Goal: Task Accomplishment & Management: Manage account settings

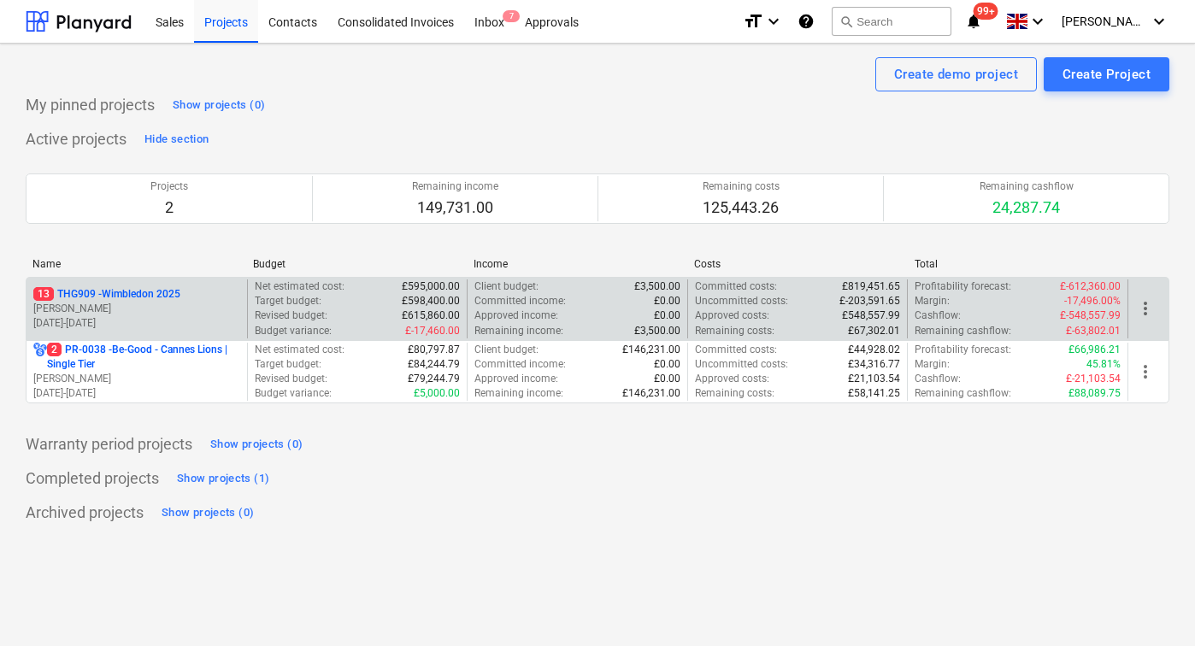
click at [166, 315] on p "[PERSON_NAME]" at bounding box center [136, 309] width 207 height 15
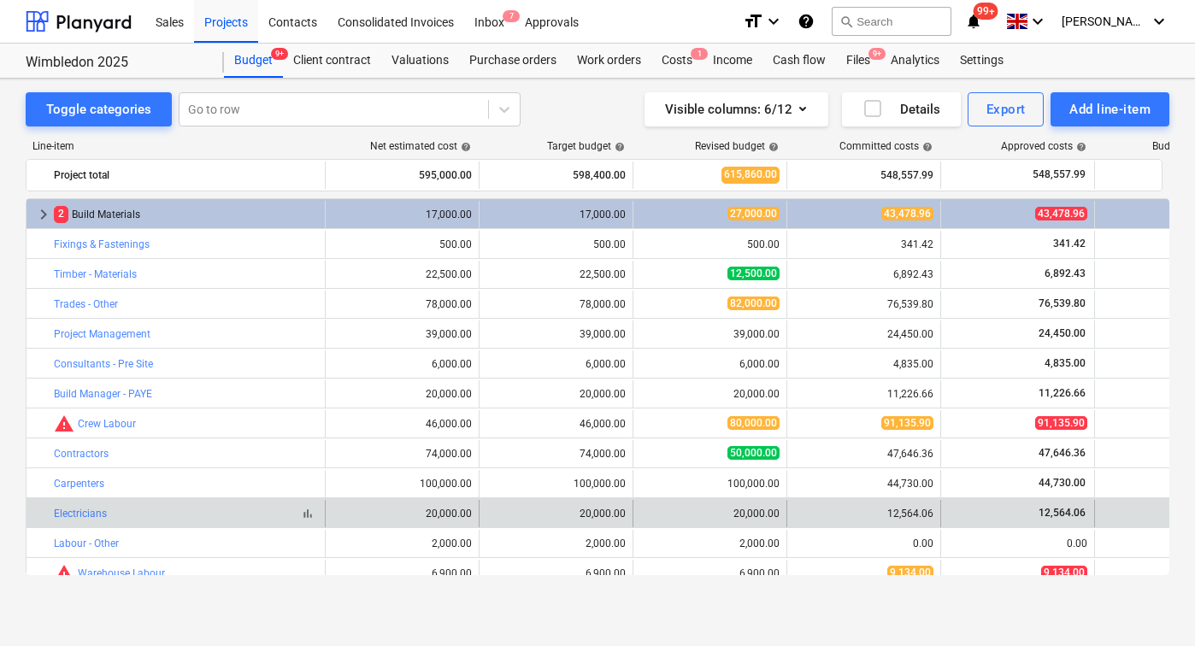
click at [164, 515] on div "bar_chart Electricians" at bounding box center [186, 514] width 264 height 12
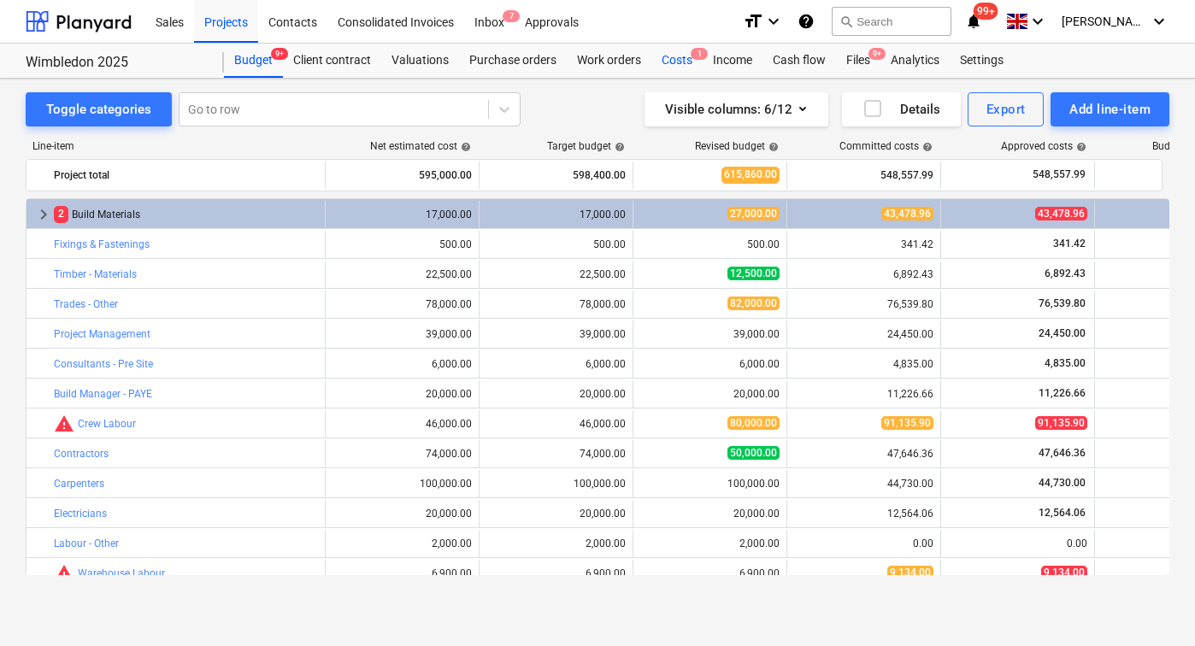
click at [673, 63] on div "Costs 1" at bounding box center [676, 61] width 51 height 34
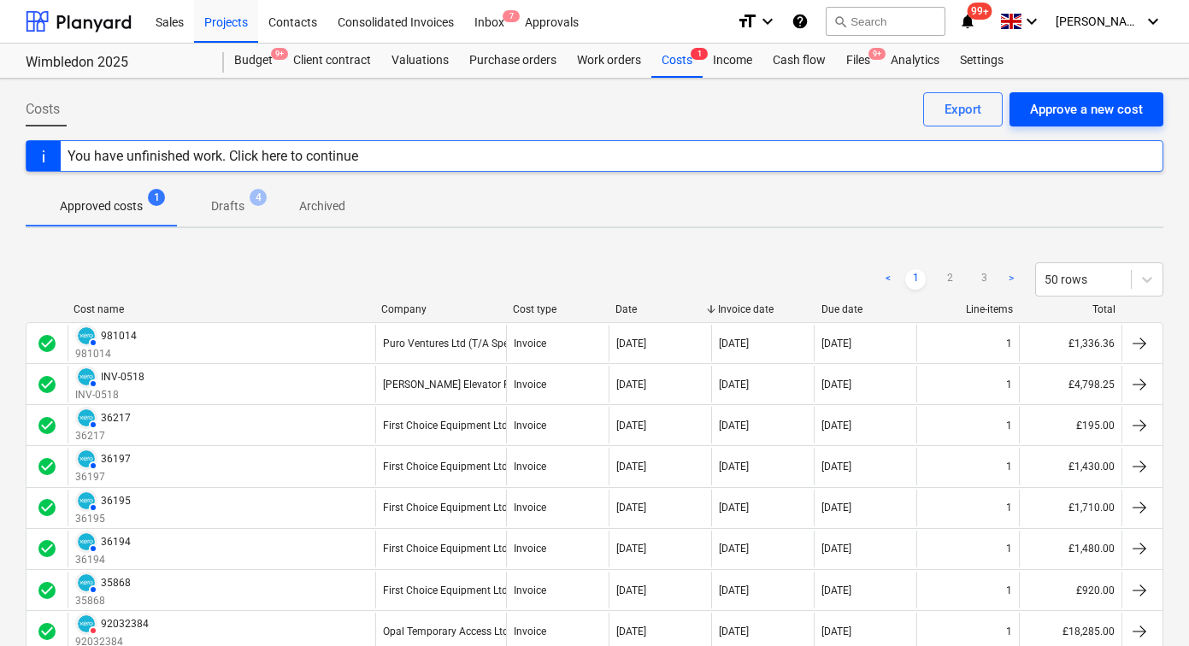
click at [1091, 109] on div "Approve a new cost" at bounding box center [1086, 109] width 113 height 22
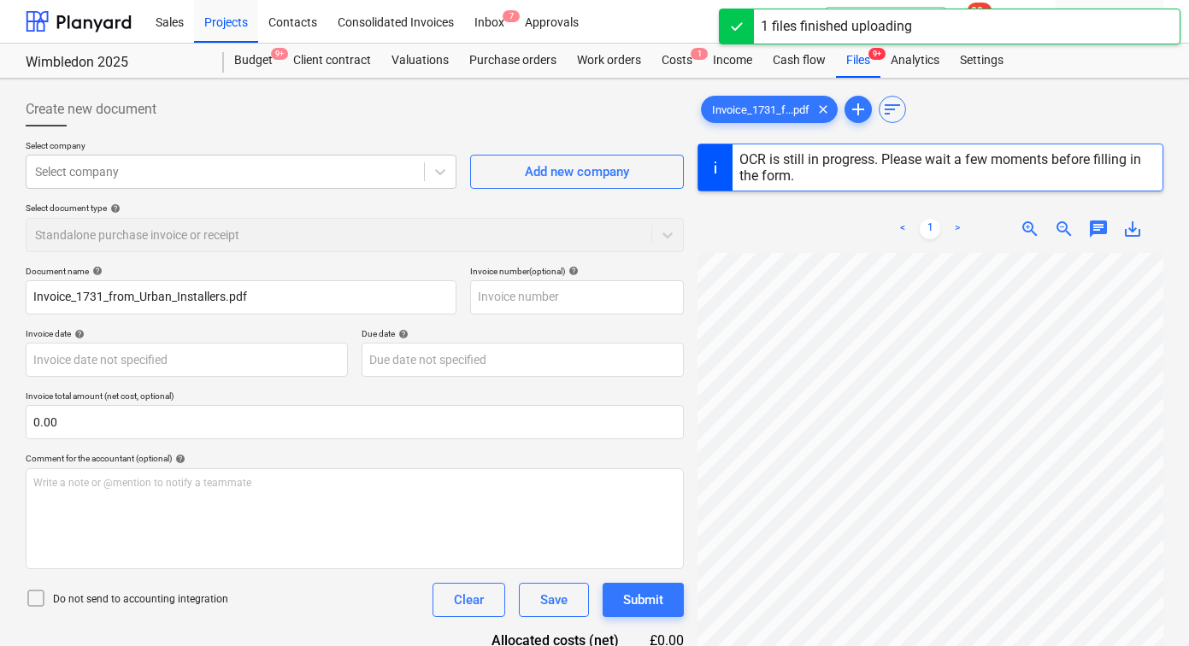
scroll to position [91, 66]
type input "1731"
type input "[DATE]"
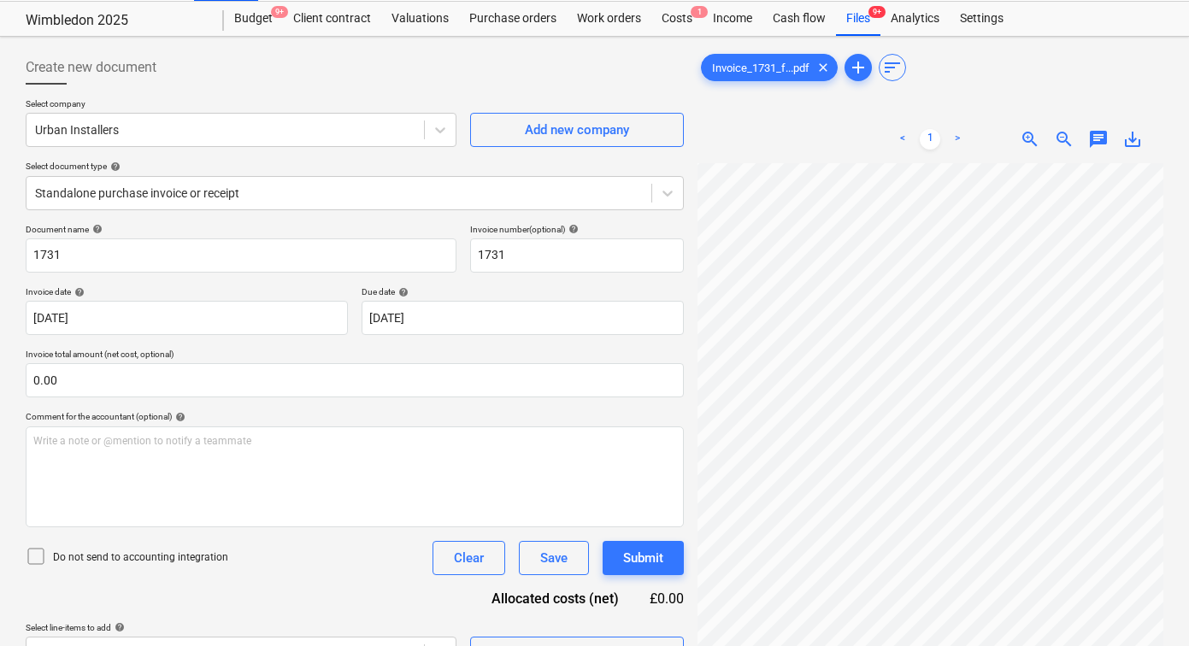
scroll to position [62, 0]
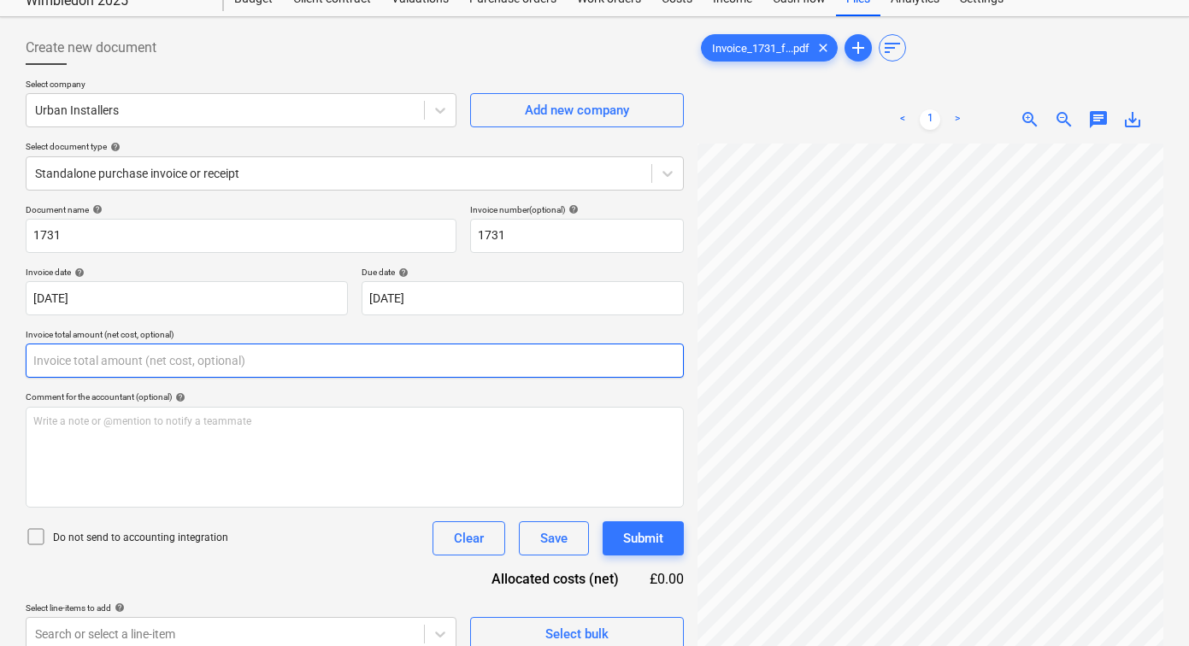
click at [393, 356] on input "text" at bounding box center [355, 361] width 658 height 34
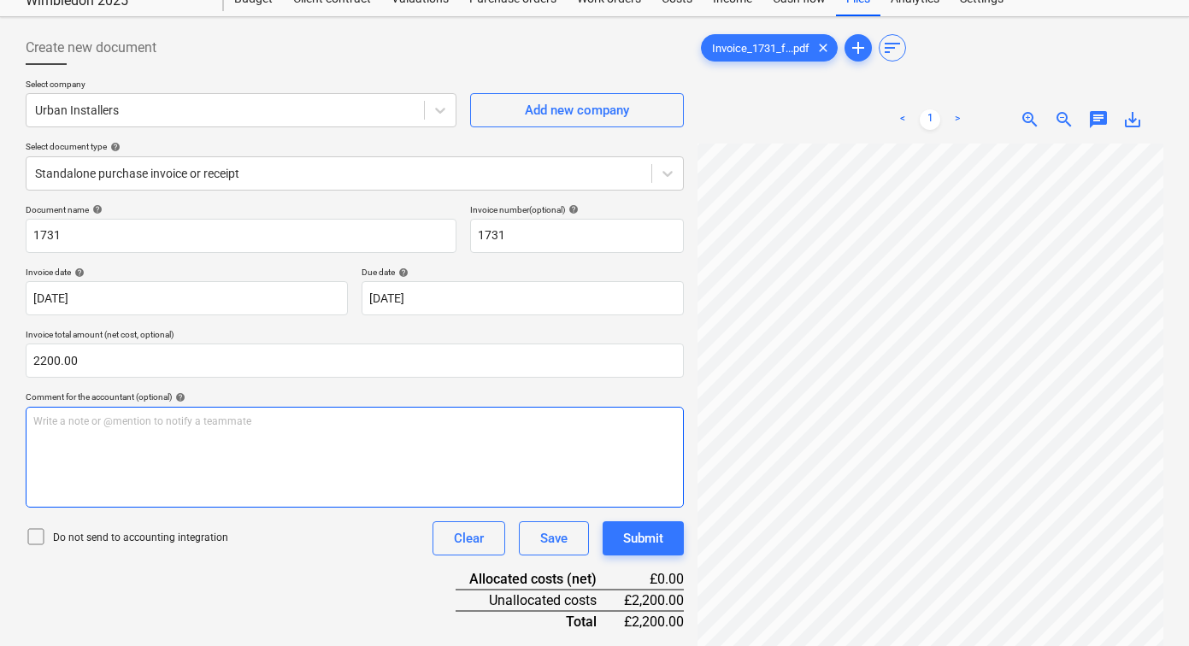
type input "2,200.00"
click at [498, 468] on div "Write a note or @mention to notify a teammate [PERSON_NAME]" at bounding box center [355, 457] width 658 height 101
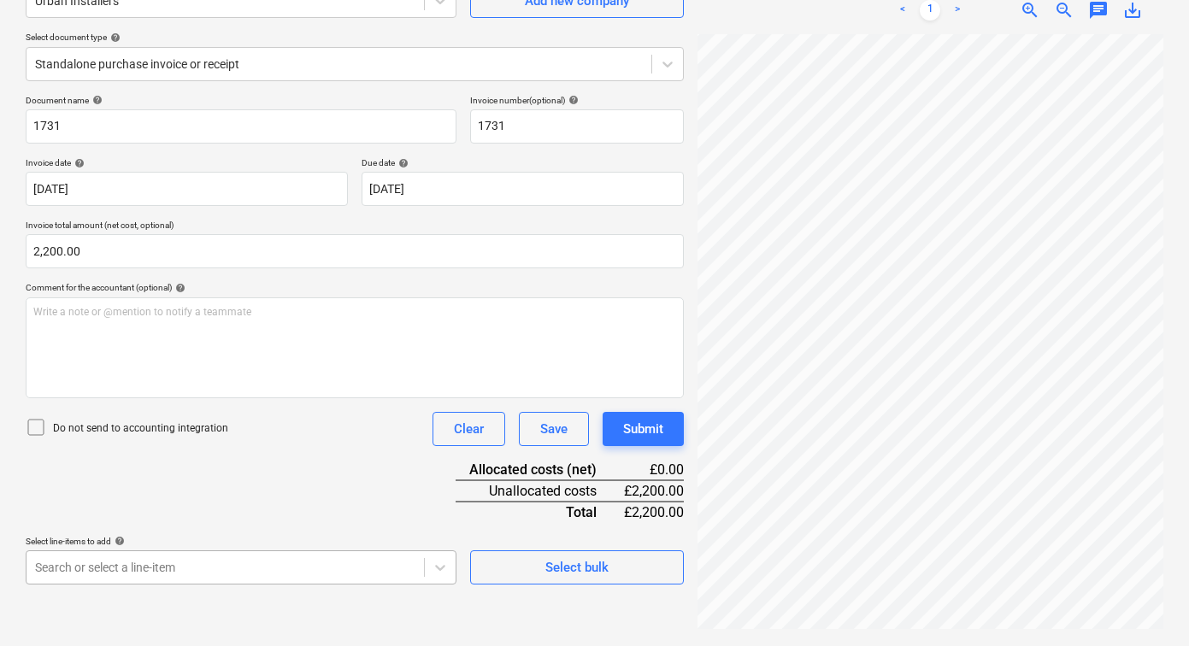
click at [269, 475] on body "Sales Projects Contacts Consolidated Invoices Inbox 7 Approvals format_size key…" at bounding box center [594, 152] width 1189 height 646
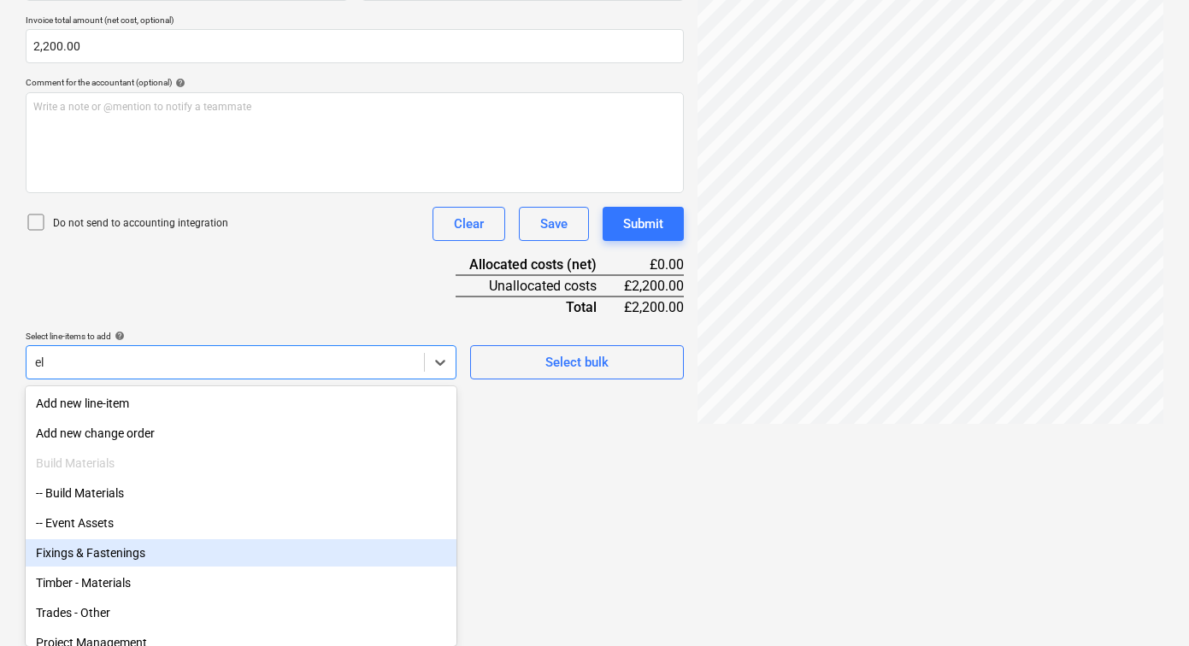
type input "ele"
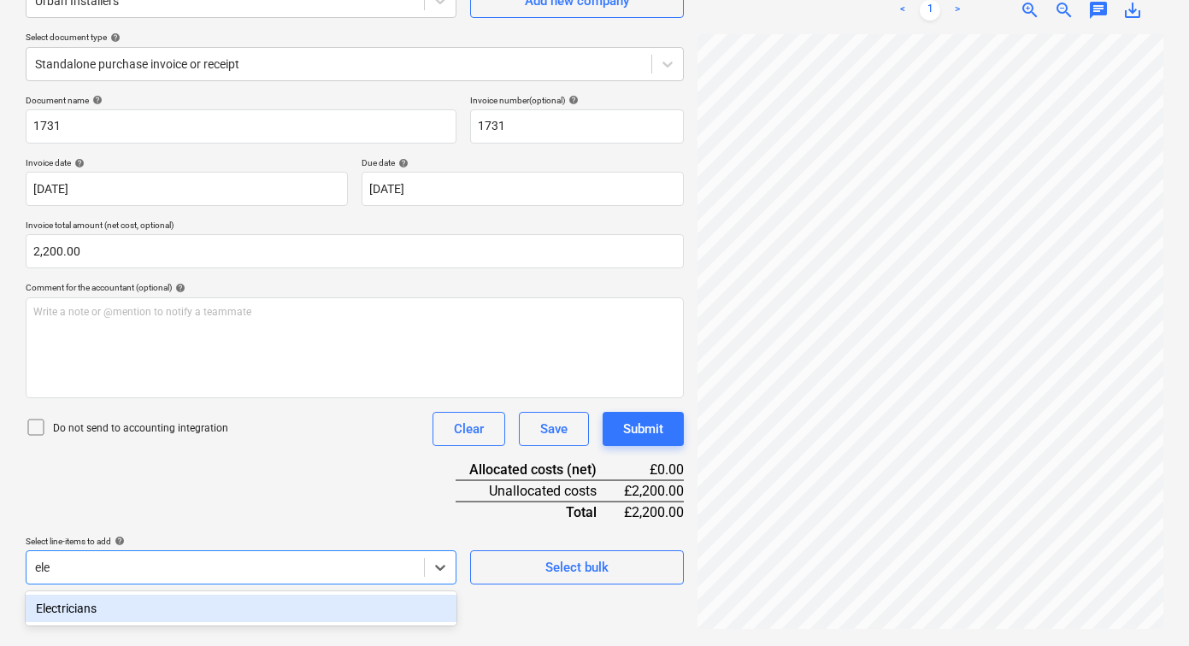
click at [203, 611] on div "Electricians" at bounding box center [241, 608] width 431 height 27
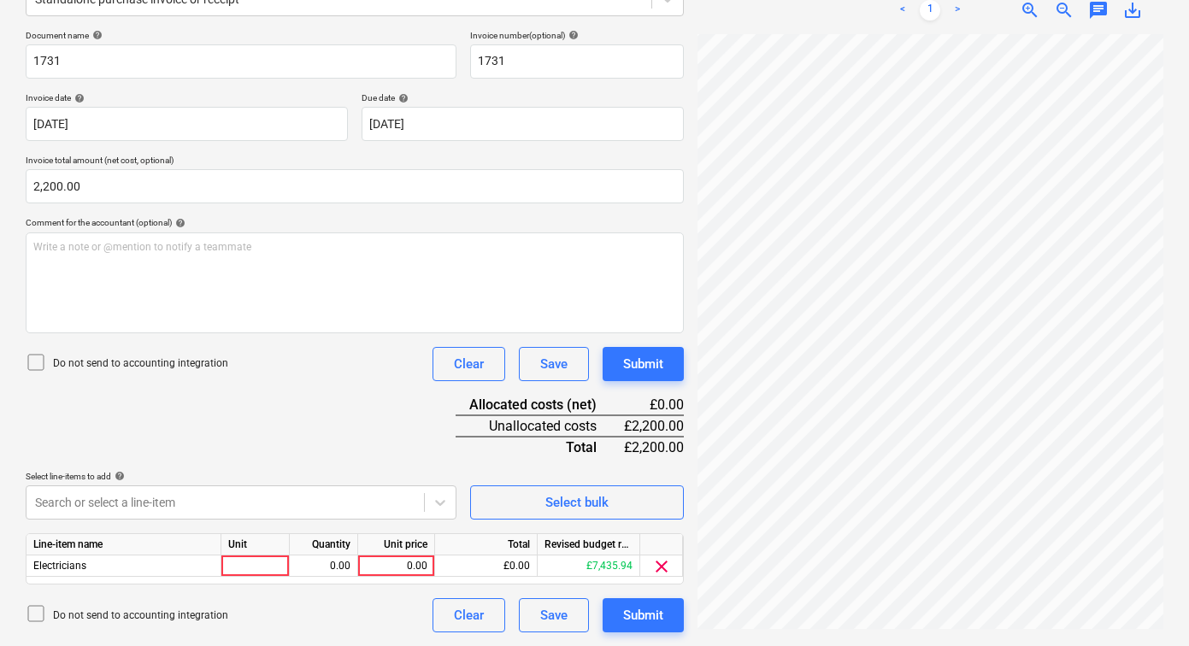
scroll to position [236, 0]
click at [267, 579] on div "Line-item name Unit Quantity Unit price Total Revised budget remaining Electric…" at bounding box center [355, 558] width 658 height 51
click at [267, 576] on div at bounding box center [255, 566] width 68 height 21
type input "1"
click at [320, 572] on div "0.00" at bounding box center [324, 566] width 54 height 21
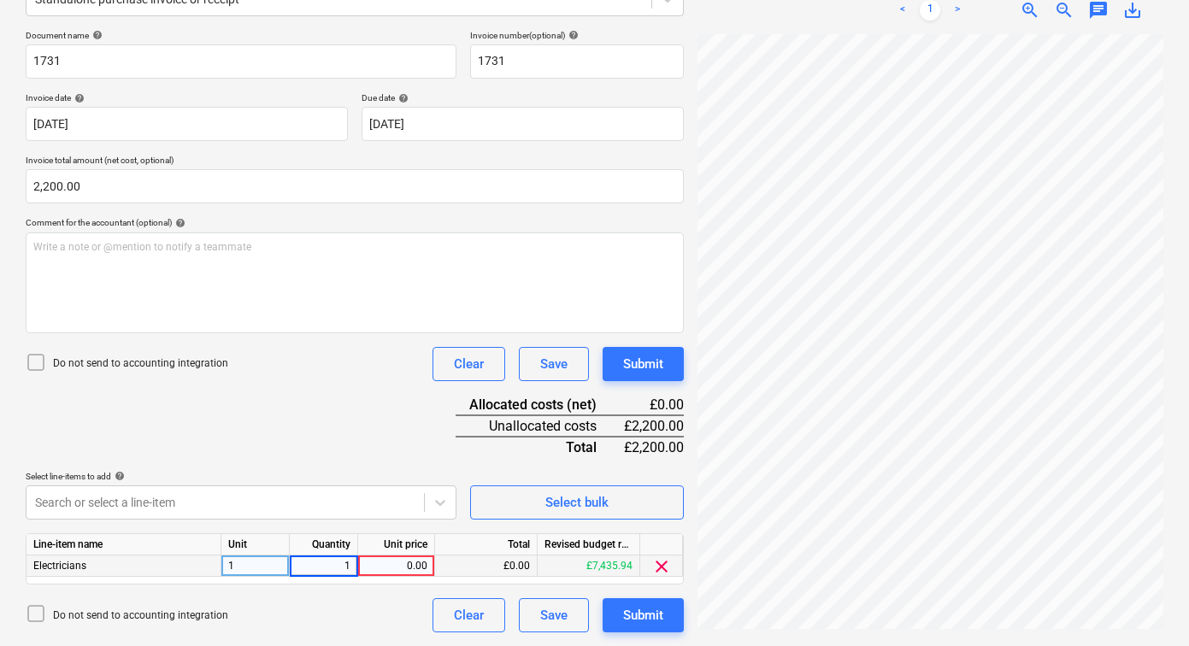
click at [370, 565] on div "0.00" at bounding box center [396, 566] width 62 height 21
type input "1"
click at [496, 565] on div "£1.00" at bounding box center [486, 566] width 103 height 21
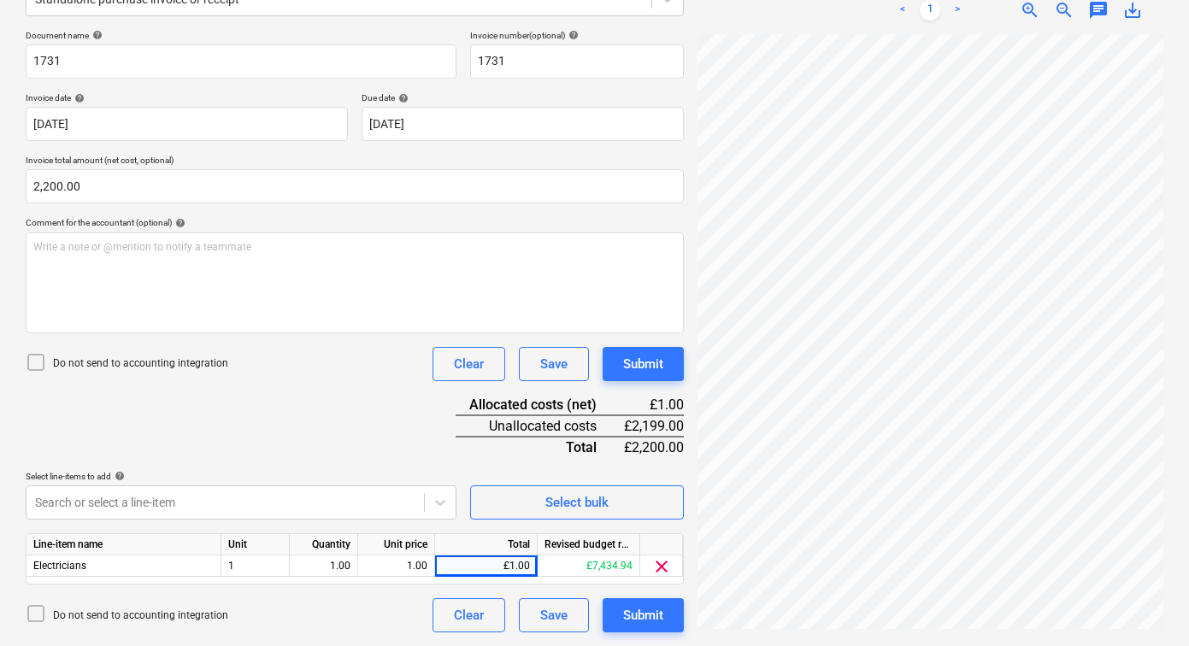
click at [347, 611] on div "Do not send to accounting integration Clear Save Submit" at bounding box center [355, 615] width 658 height 34
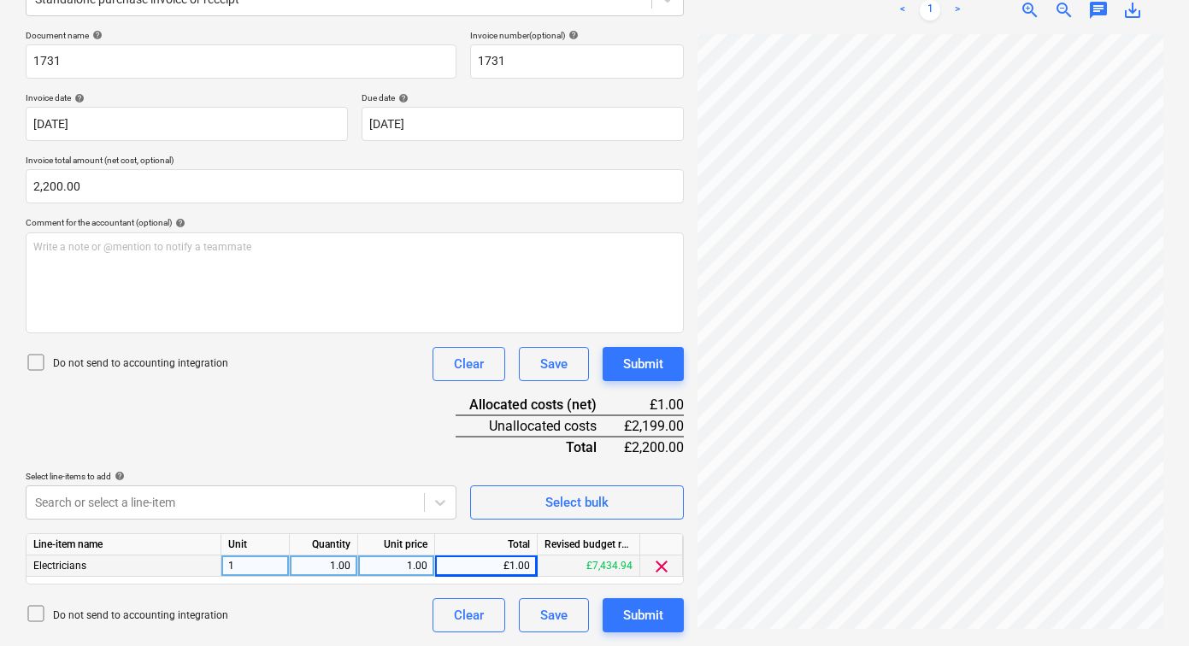
click at [399, 571] on div "1.00" at bounding box center [396, 566] width 62 height 21
type input "2200"
click at [358, 595] on div "Document name help 1731 Invoice number (optional) help 1731 Invoice date help […" at bounding box center [355, 331] width 658 height 603
click at [653, 612] on div "Submit" at bounding box center [643, 615] width 40 height 22
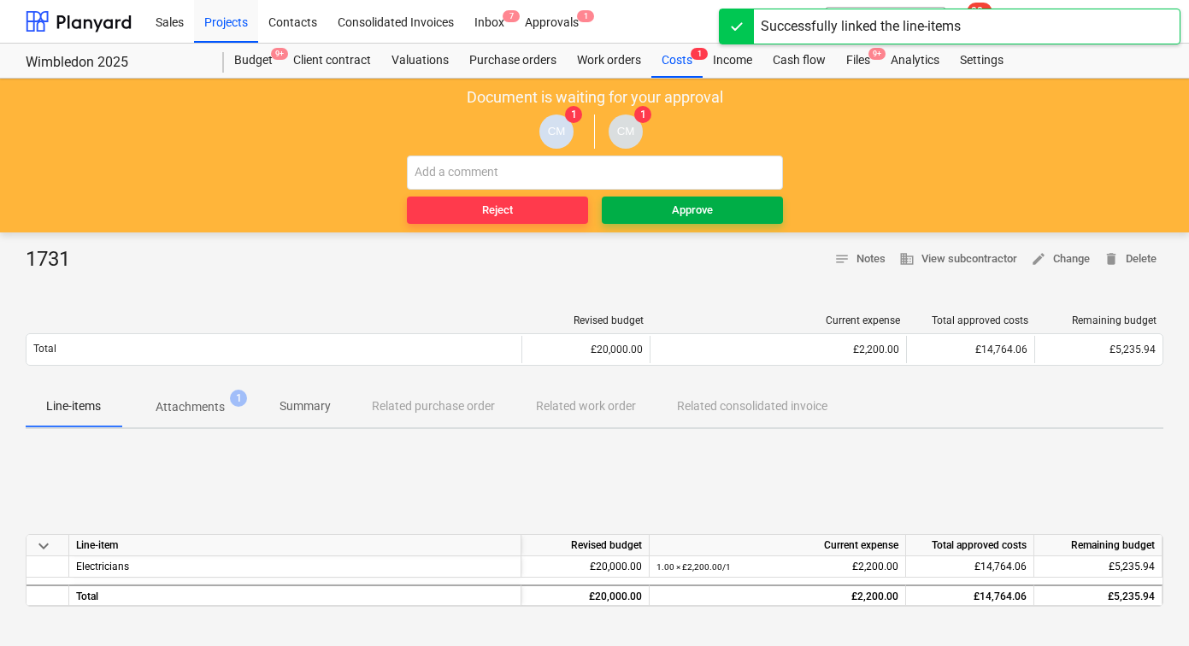
click at [706, 209] on div "Approve" at bounding box center [692, 211] width 41 height 20
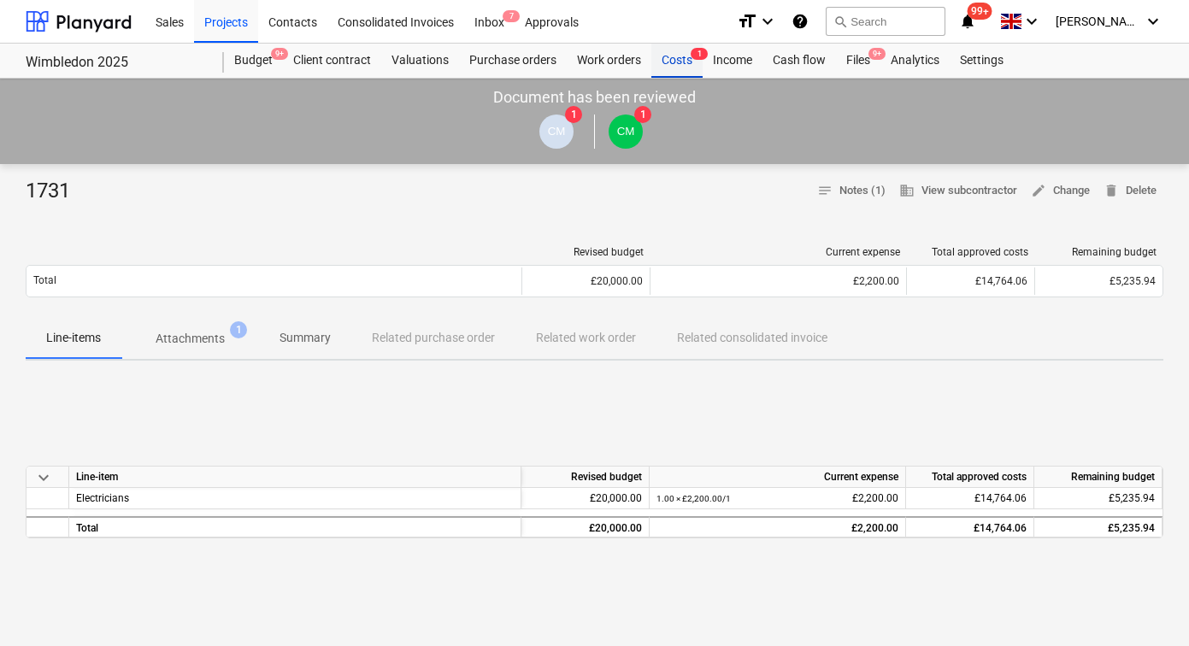
click at [679, 56] on div "Costs 1" at bounding box center [676, 61] width 51 height 34
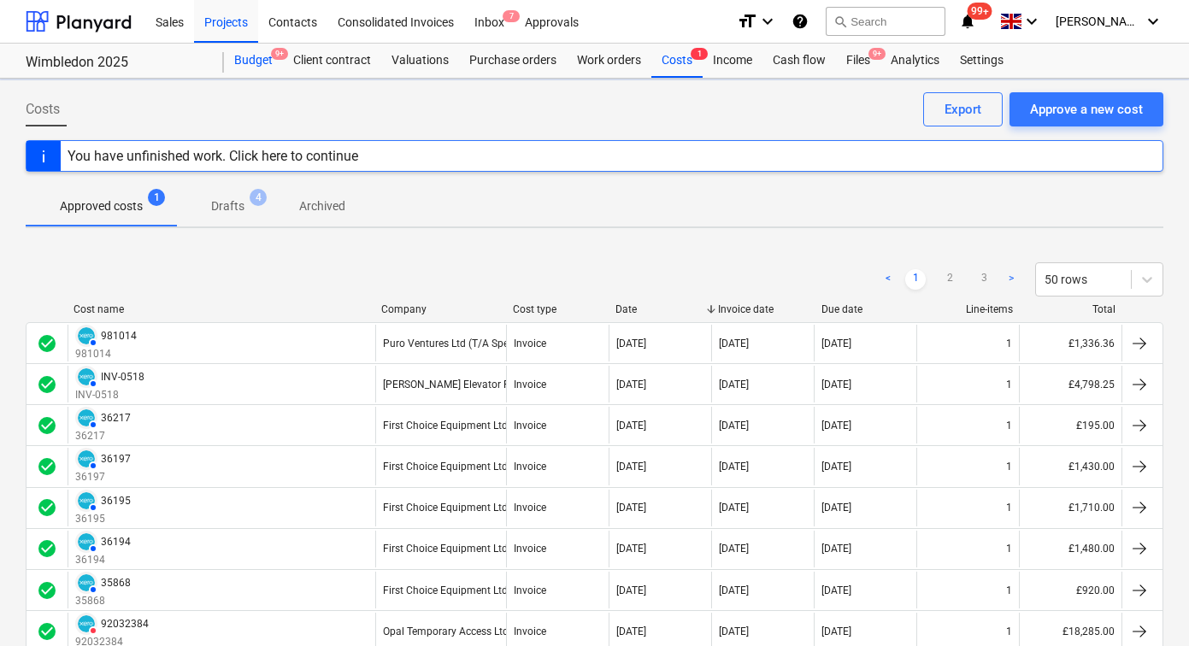
click at [252, 73] on div "Budget 9+" at bounding box center [253, 61] width 59 height 34
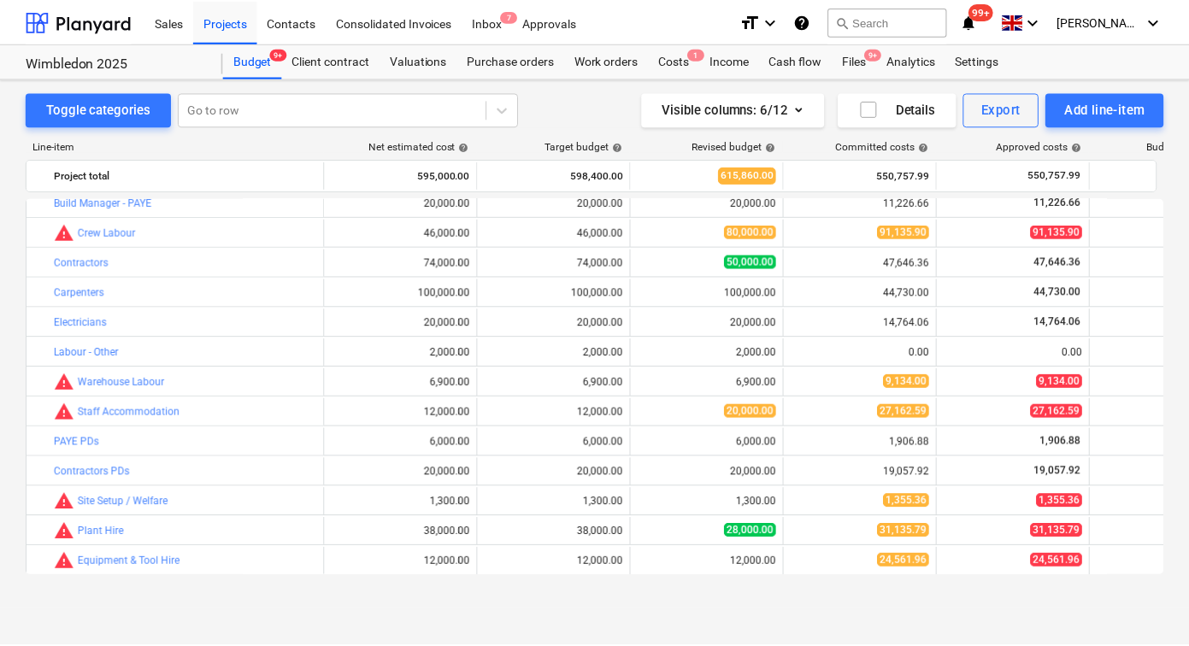
scroll to position [431, 0]
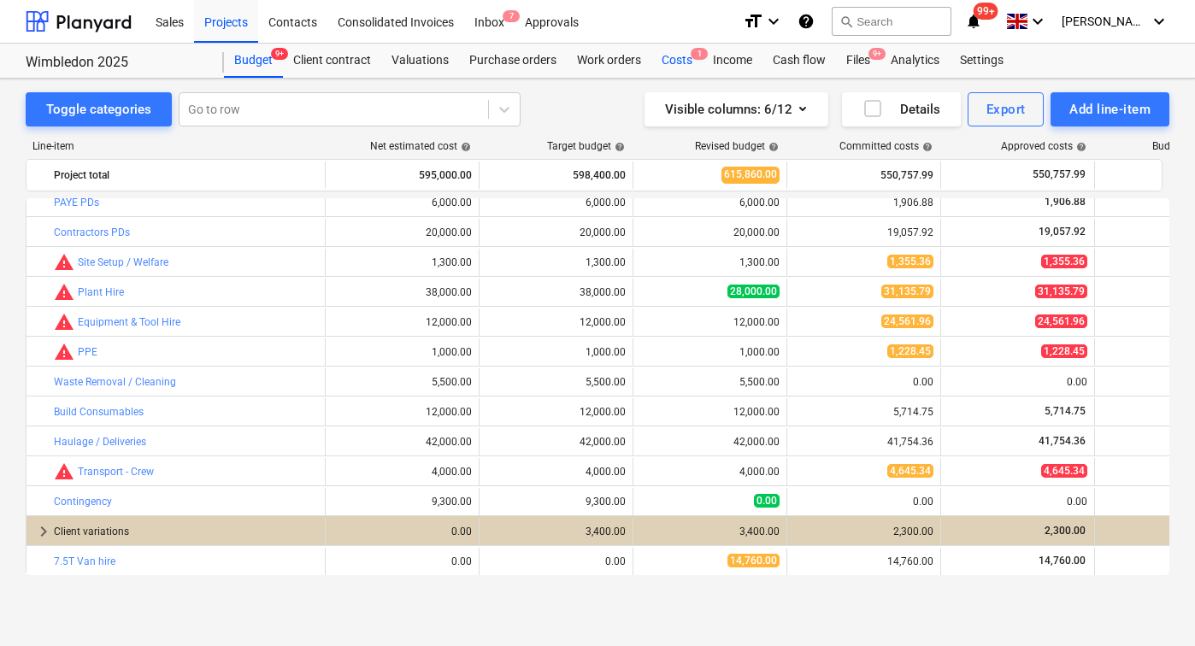
click at [669, 59] on div "Costs 1" at bounding box center [676, 61] width 51 height 34
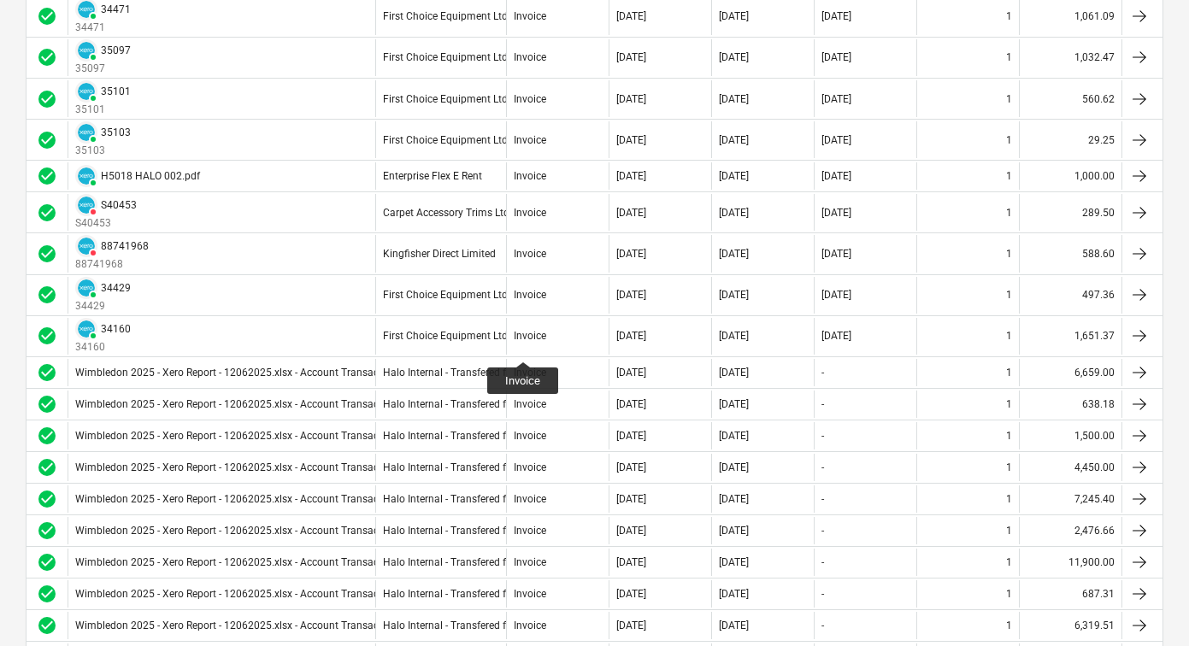
scroll to position [1592, 0]
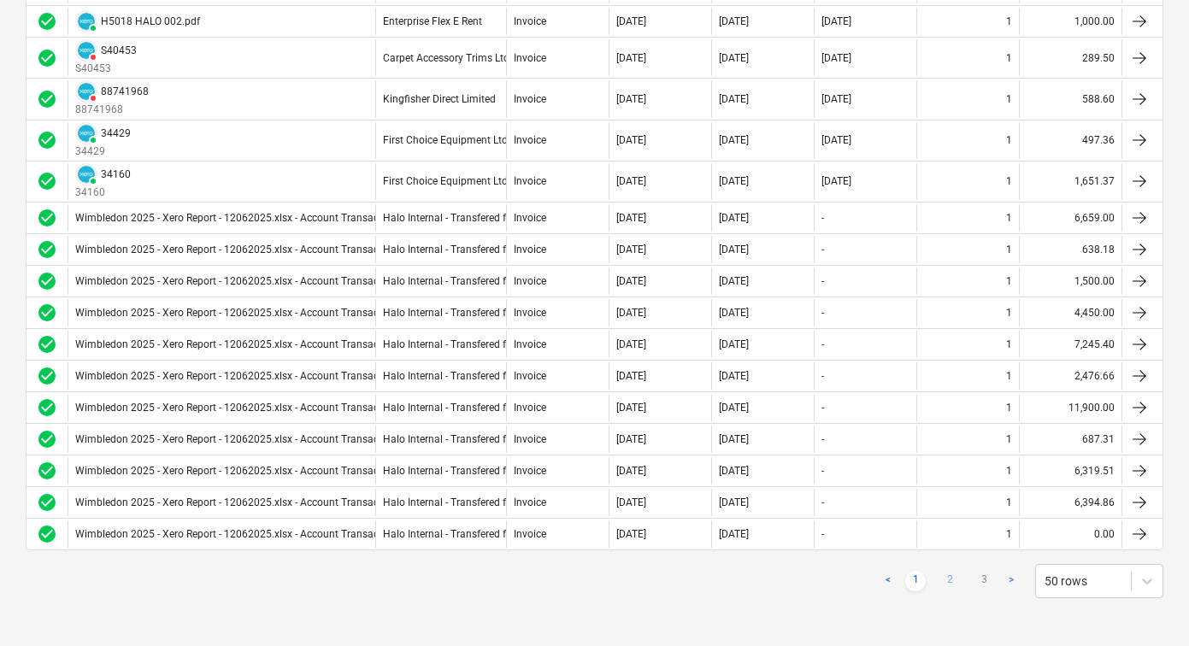
click at [949, 579] on link "2" at bounding box center [949, 581] width 21 height 21
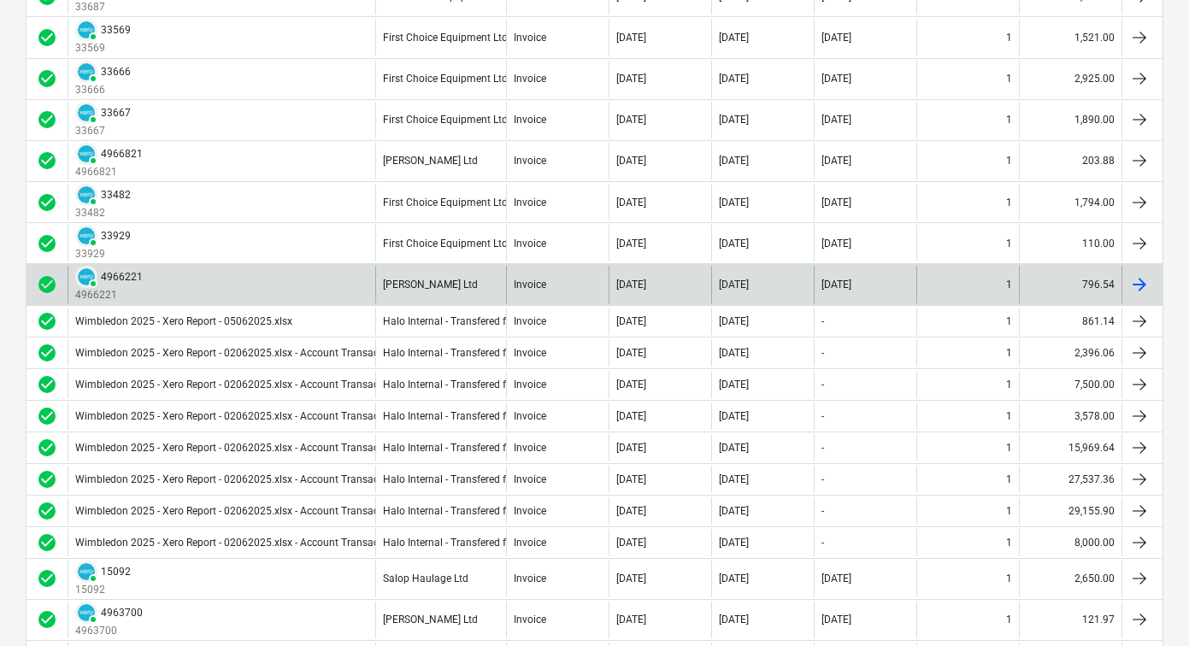
scroll to position [688, 0]
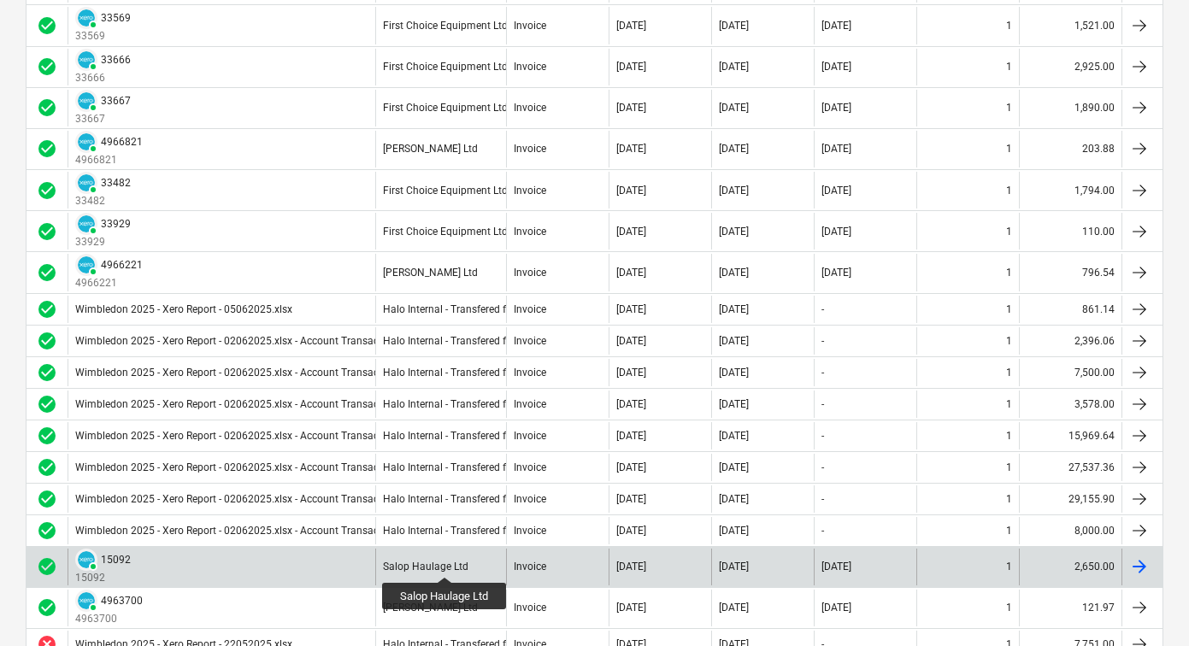
click at [445, 561] on div "Salop Haulage Ltd" at bounding box center [425, 567] width 85 height 12
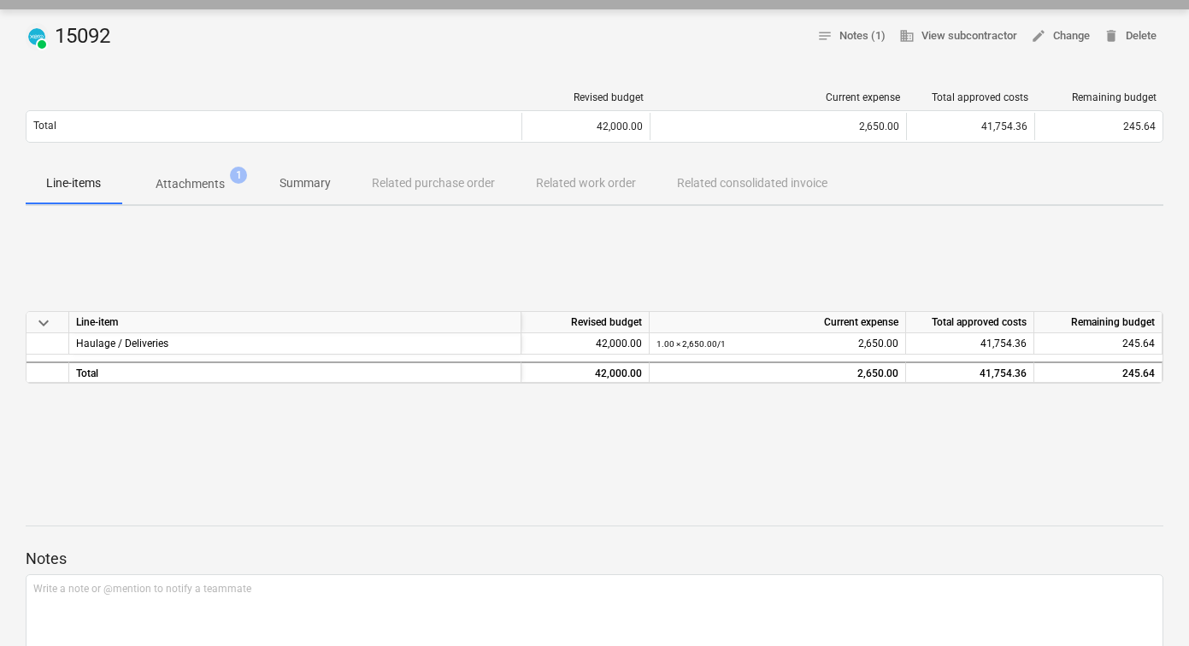
scroll to position [157, 0]
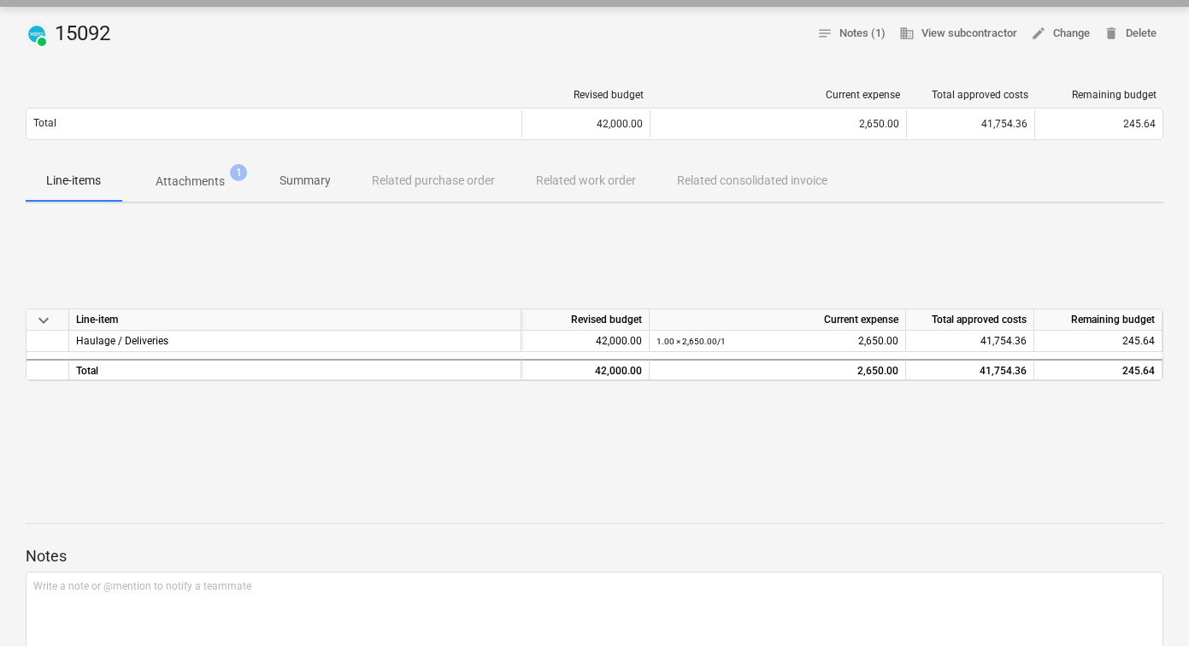
click at [185, 171] on span "Attachments 1" at bounding box center [190, 181] width 138 height 31
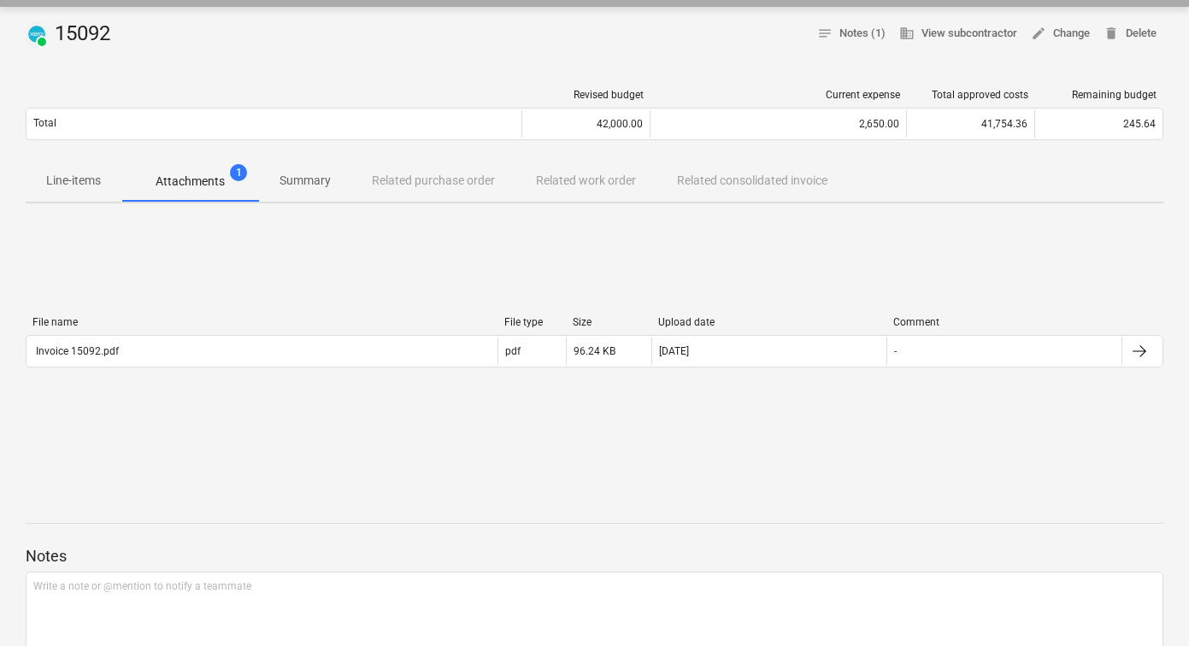
click at [218, 182] on p "Attachments" at bounding box center [190, 182] width 69 height 18
click at [85, 180] on p "Line-items" at bounding box center [73, 181] width 55 height 18
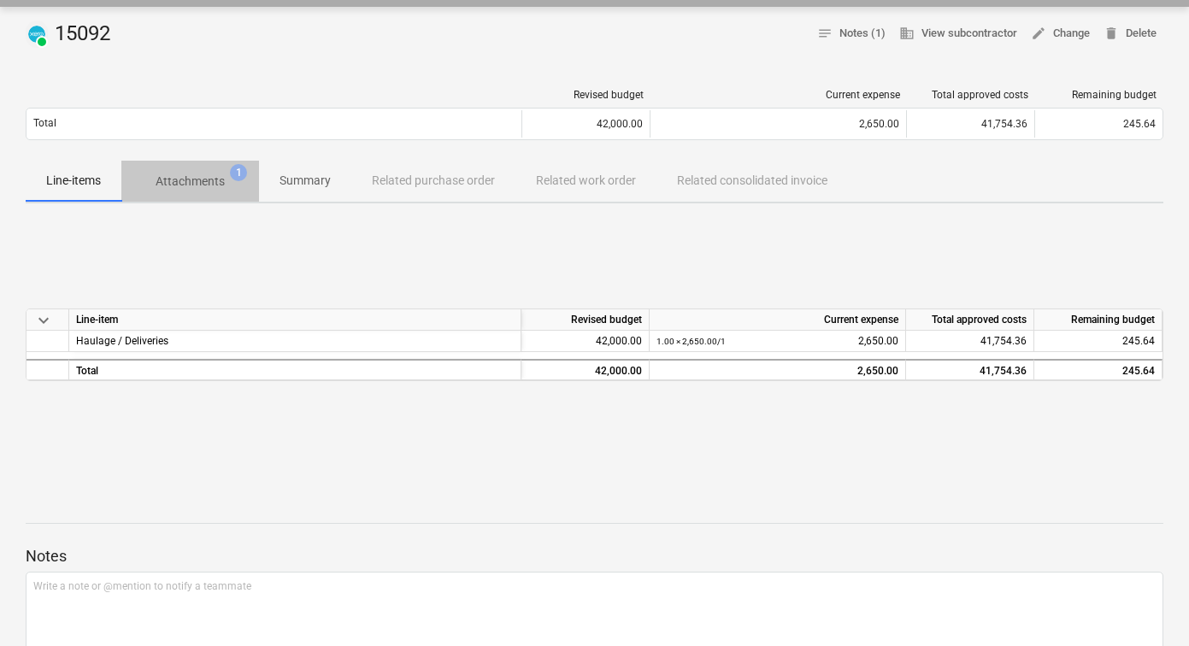
click at [208, 174] on p "Attachments" at bounding box center [190, 182] width 69 height 18
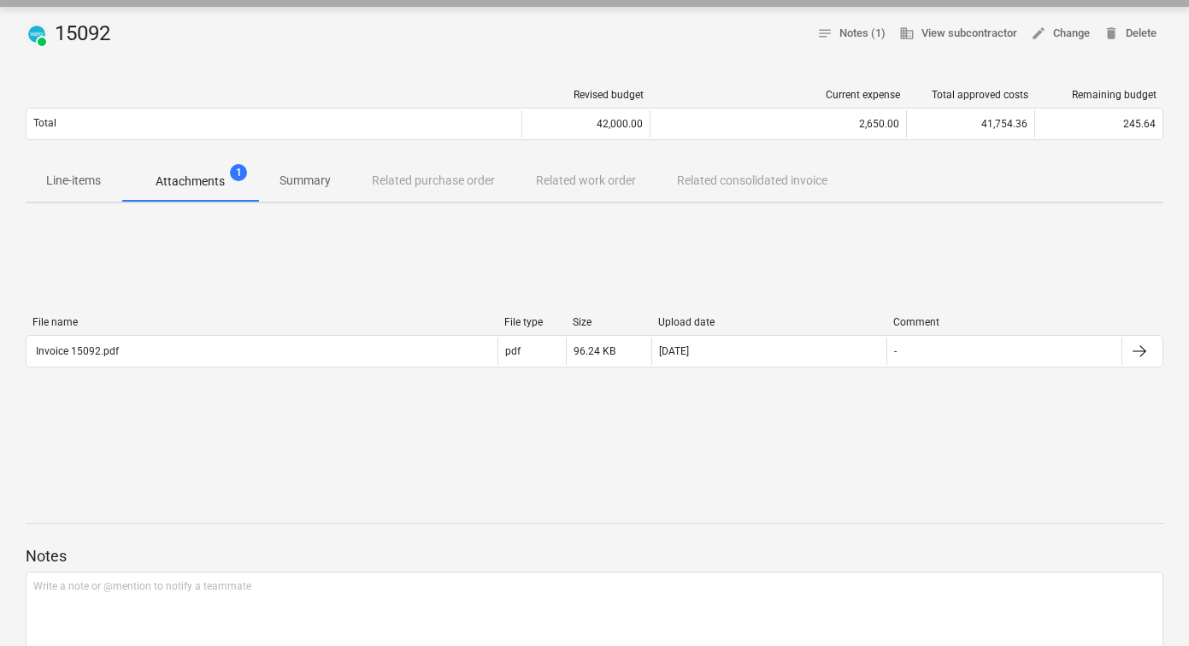
click at [206, 174] on p "Attachments" at bounding box center [190, 182] width 69 height 18
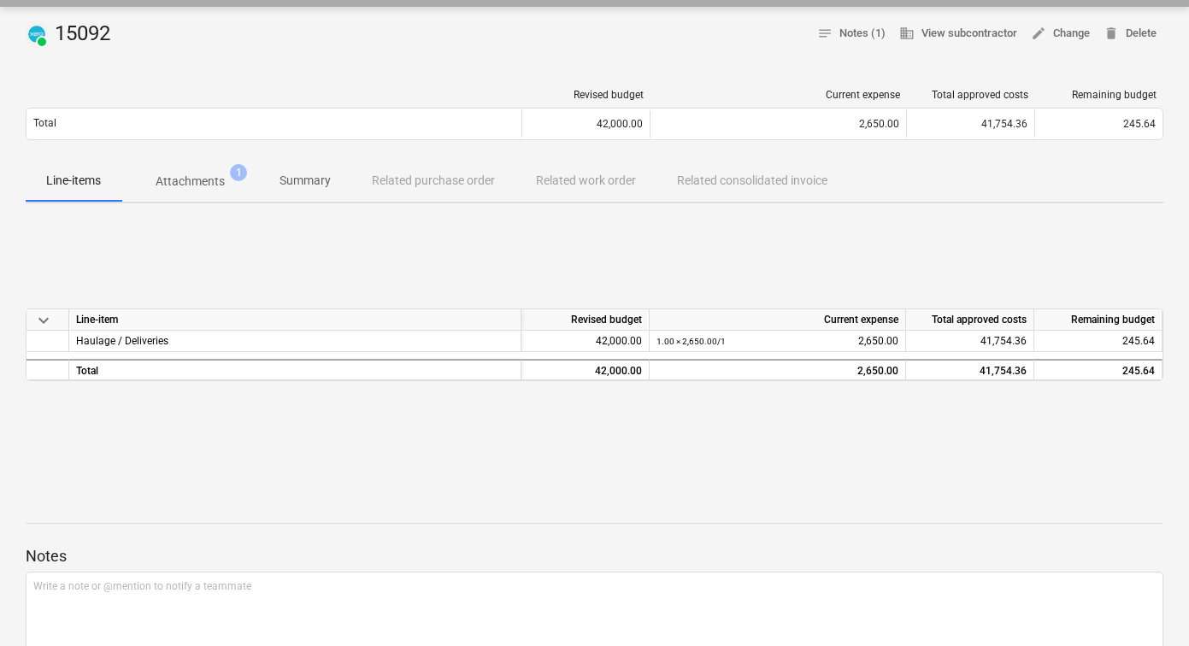
click at [215, 169] on span "Attachments 1" at bounding box center [190, 181] width 138 height 31
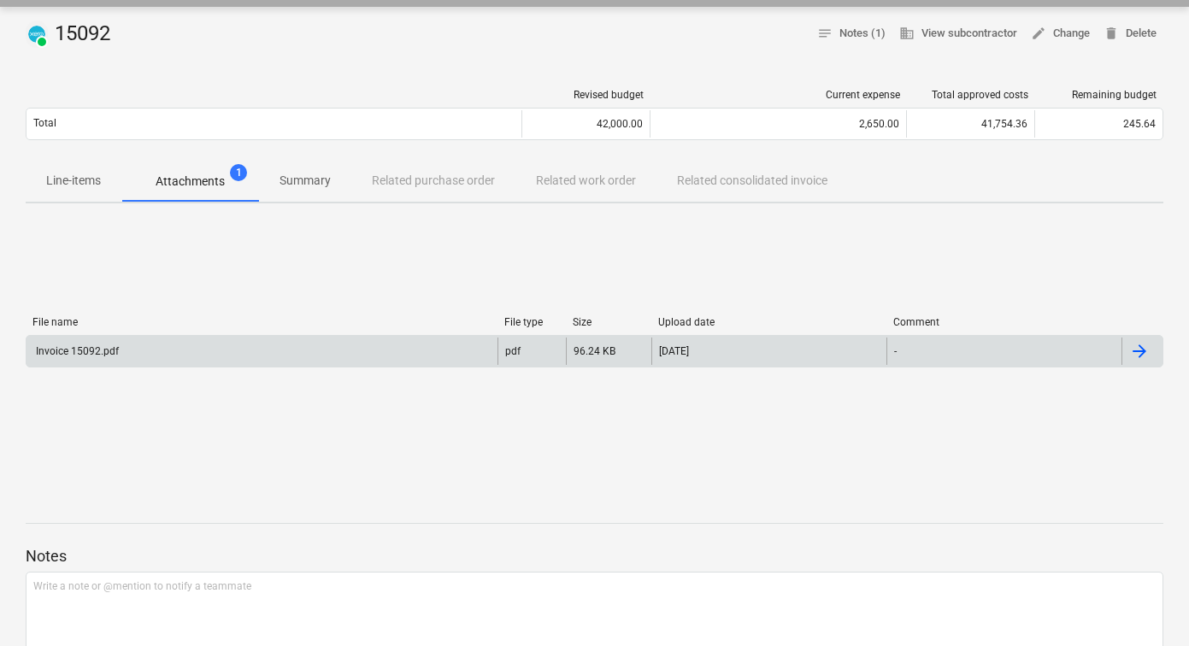
click at [371, 357] on div "Invoice 15092.pdf" at bounding box center [261, 351] width 471 height 27
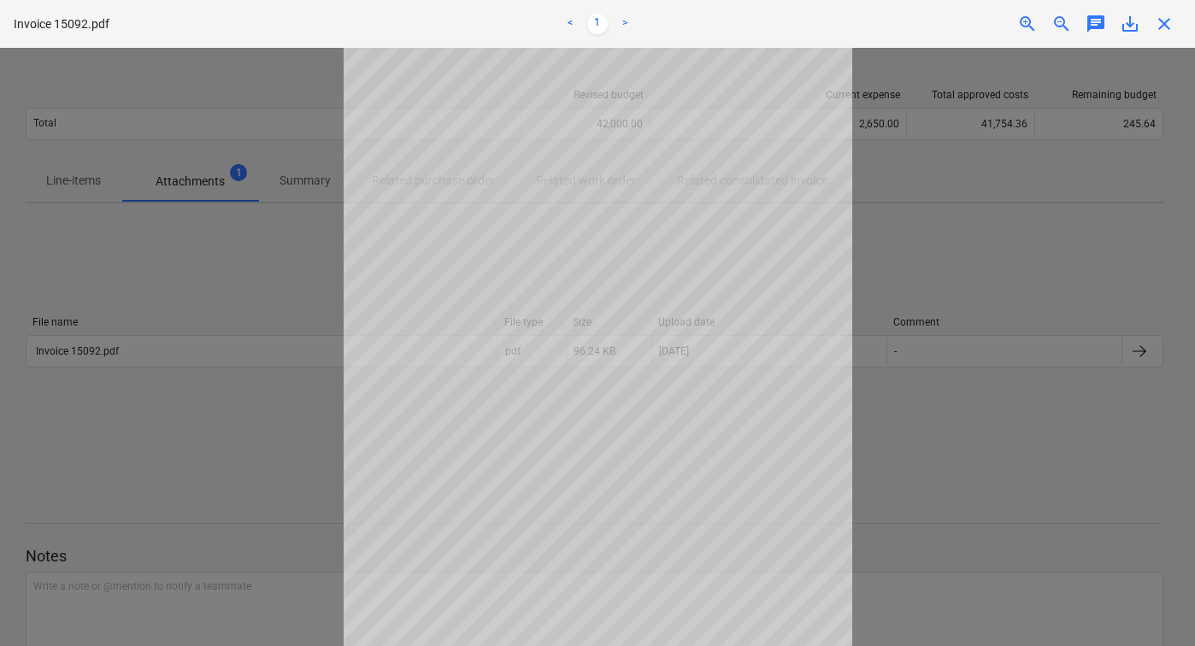
click at [1035, 424] on div at bounding box center [597, 347] width 1195 height 598
click at [914, 240] on div at bounding box center [597, 347] width 1195 height 598
click at [1174, 19] on div "Successfully linked the line-items" at bounding box center [955, 18] width 461 height 36
click at [1167, 24] on div "Successfully linked the line-items" at bounding box center [955, 18] width 461 height 36
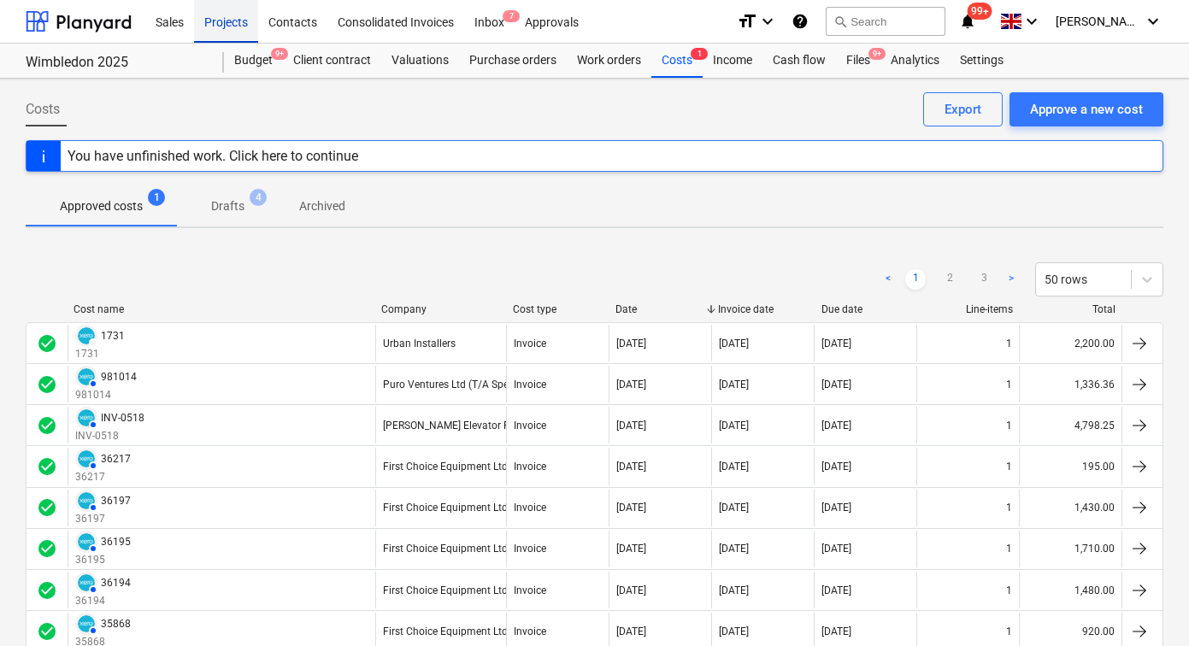
click at [209, 26] on div "Projects" at bounding box center [226, 21] width 64 height 44
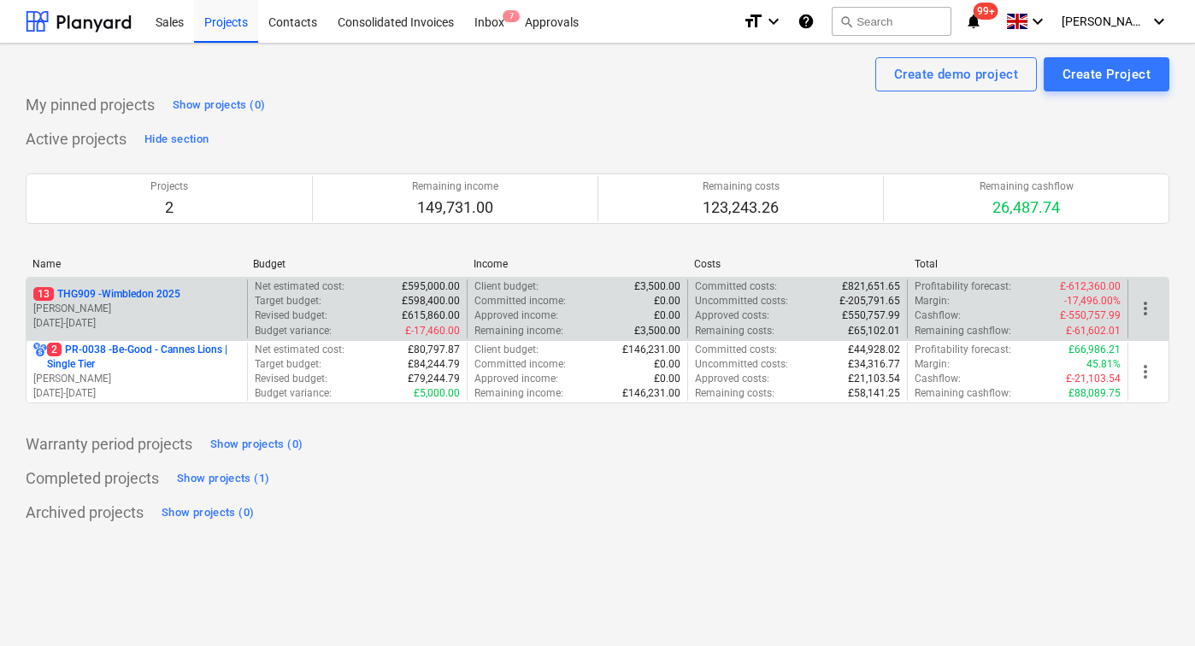
click at [184, 302] on p "[PERSON_NAME]" at bounding box center [136, 309] width 207 height 15
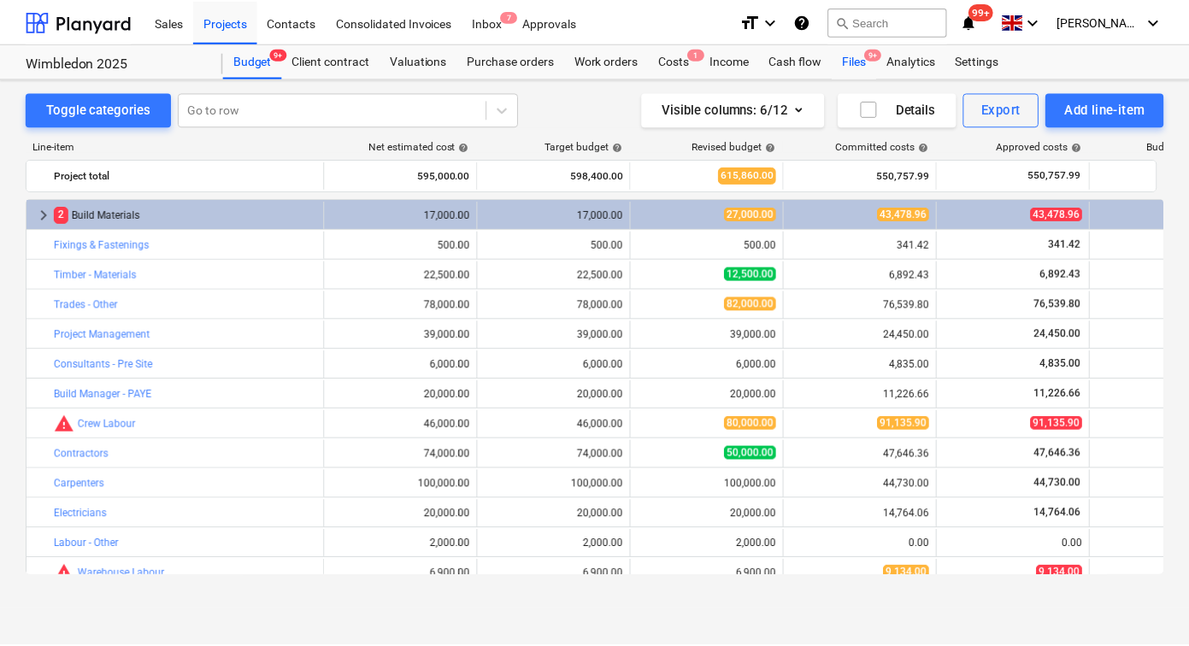
scroll to position [431, 0]
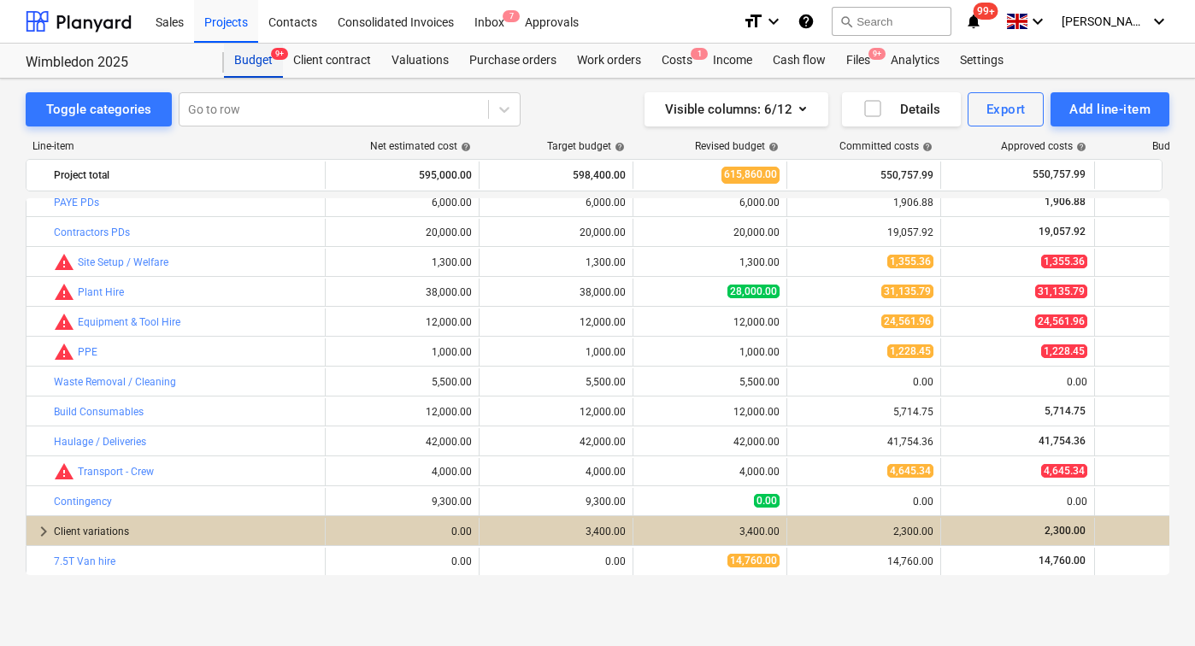
click at [256, 66] on div "Budget 9+" at bounding box center [253, 61] width 59 height 34
click at [241, 20] on div "Projects" at bounding box center [226, 21] width 64 height 44
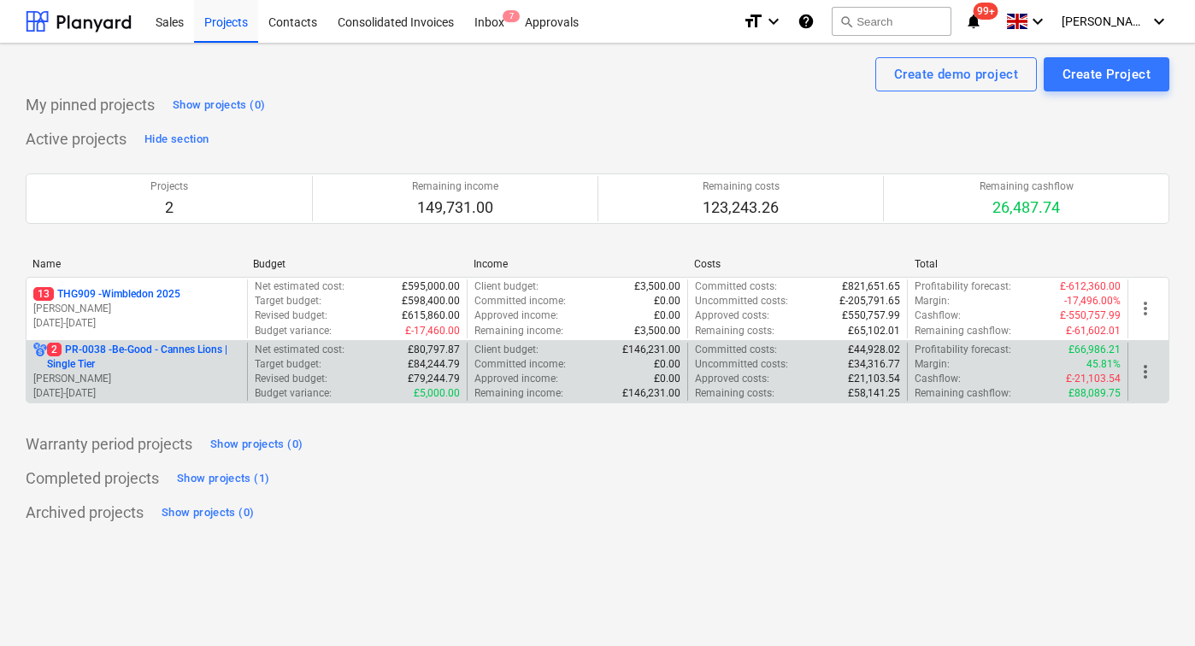
click at [146, 381] on p "[PERSON_NAME]" at bounding box center [136, 379] width 207 height 15
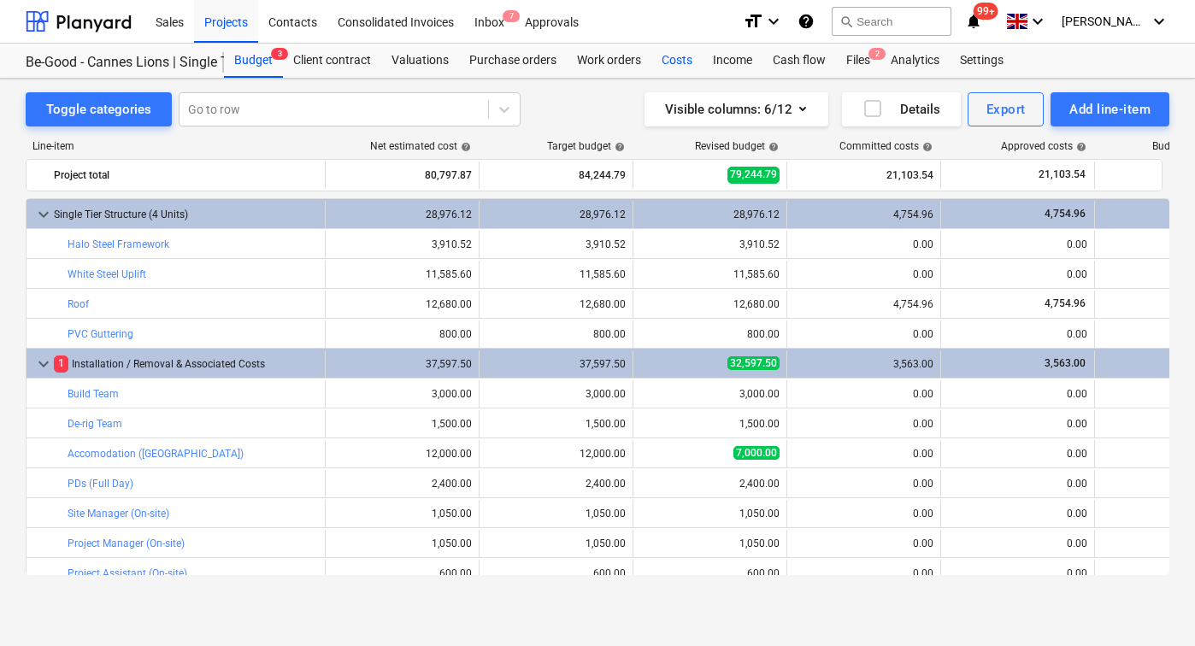
click at [685, 59] on div "Costs" at bounding box center [676, 61] width 51 height 34
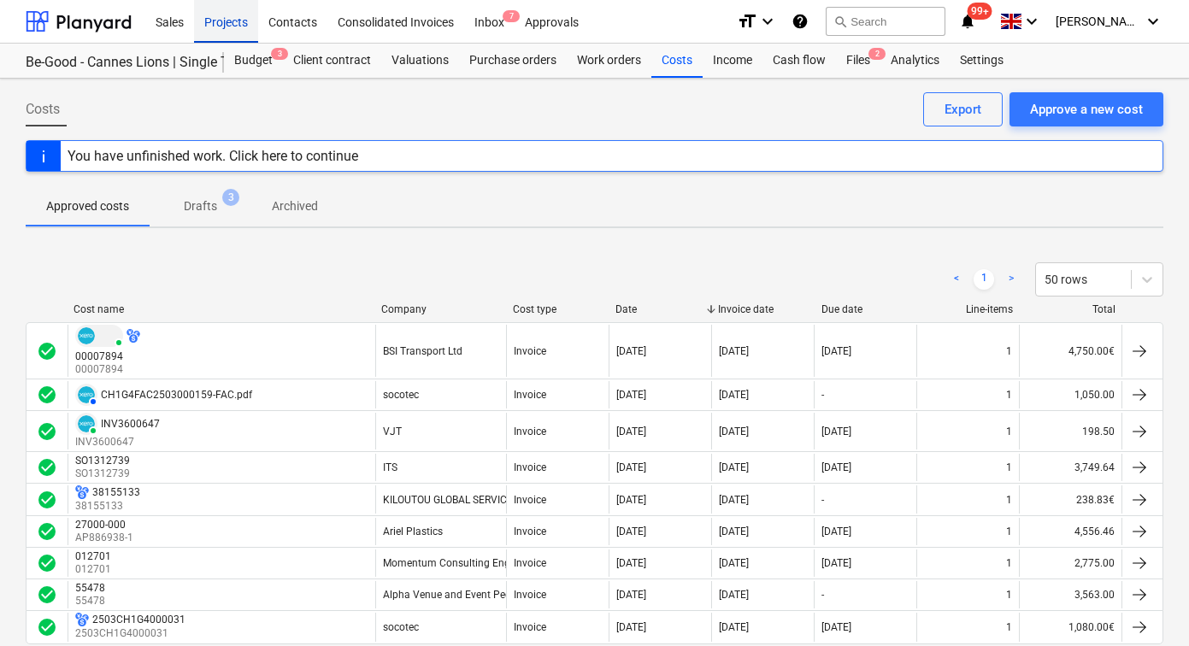
click at [203, 35] on div "Projects" at bounding box center [226, 21] width 64 height 44
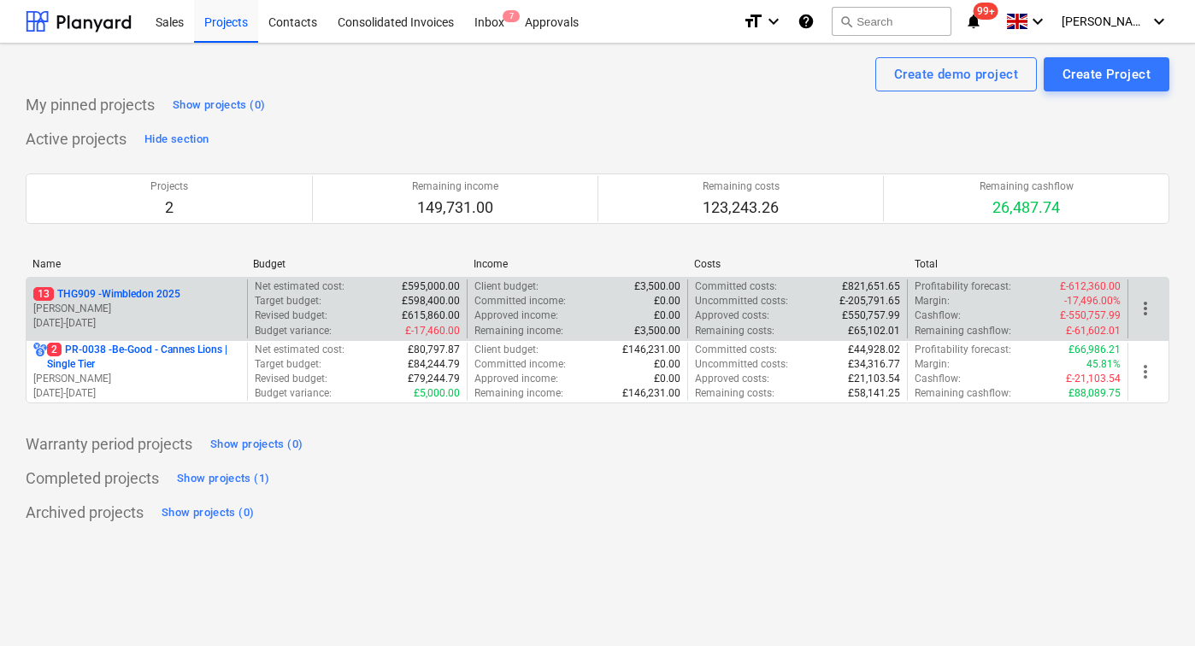
click at [179, 297] on p "13 THG909 - Wimbledon 2025" at bounding box center [106, 294] width 147 height 15
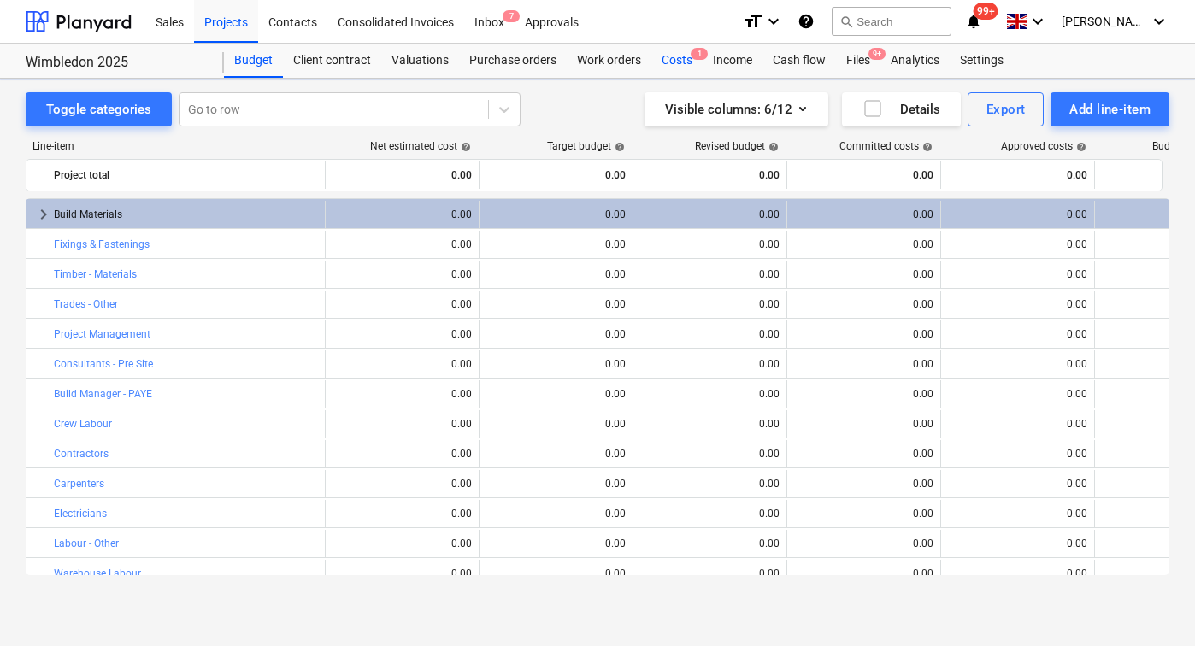
click at [681, 60] on div "Costs 1" at bounding box center [676, 61] width 51 height 34
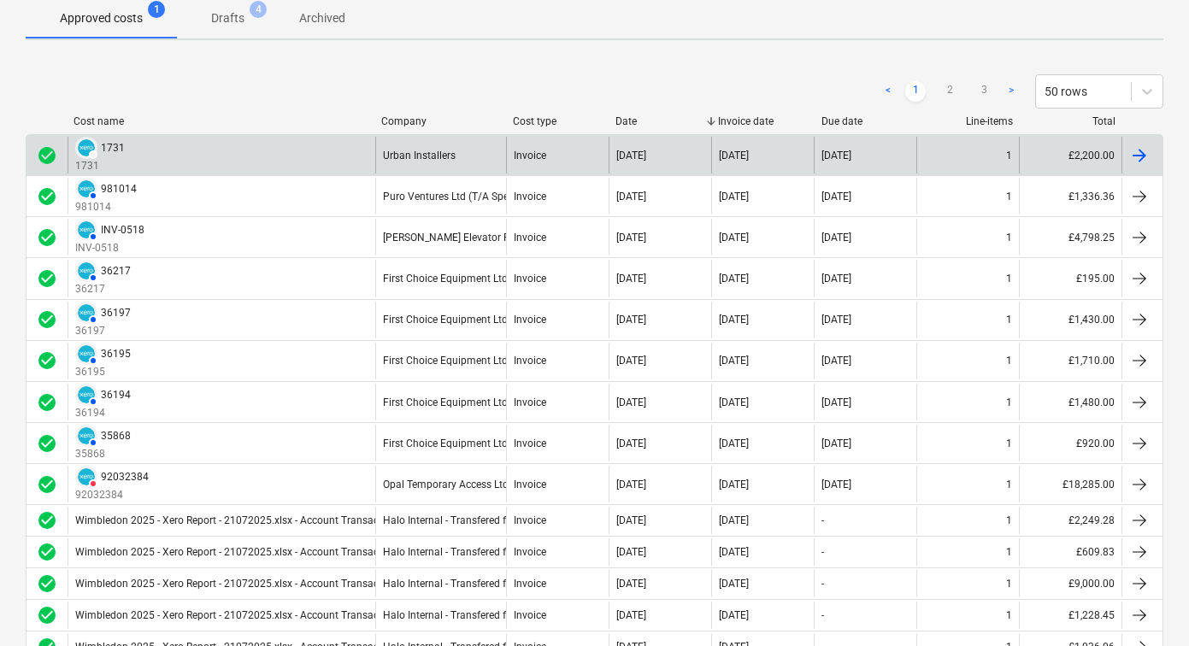
scroll to position [190, 0]
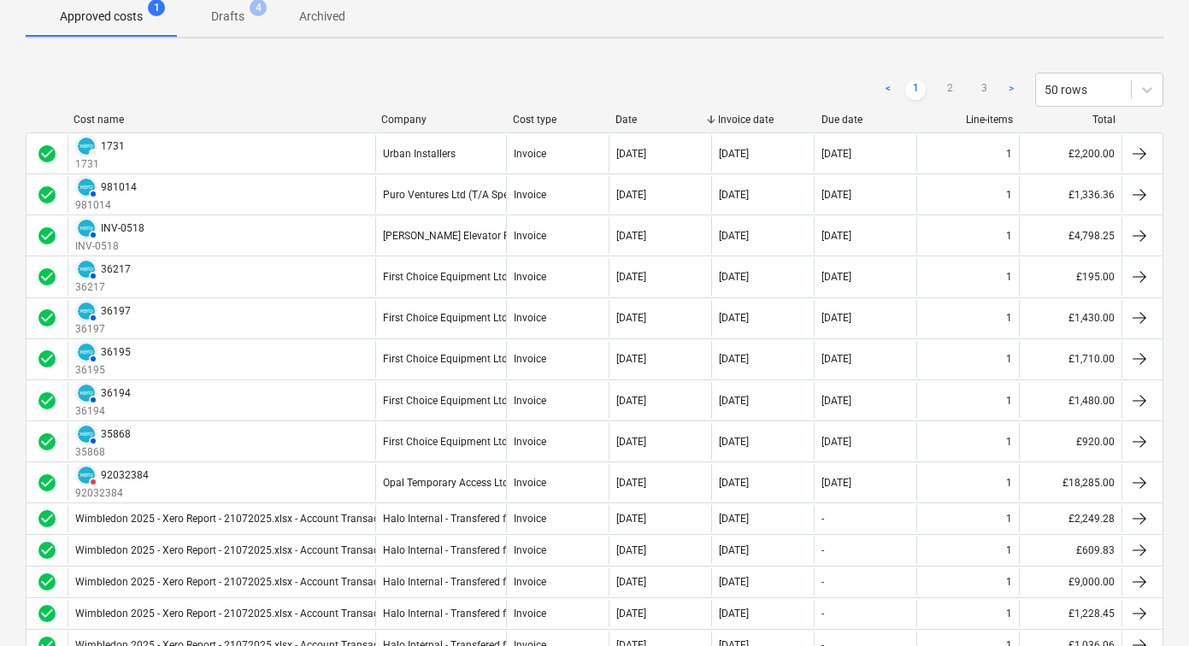
click at [848, 121] on div "Due date" at bounding box center [865, 120] width 89 height 12
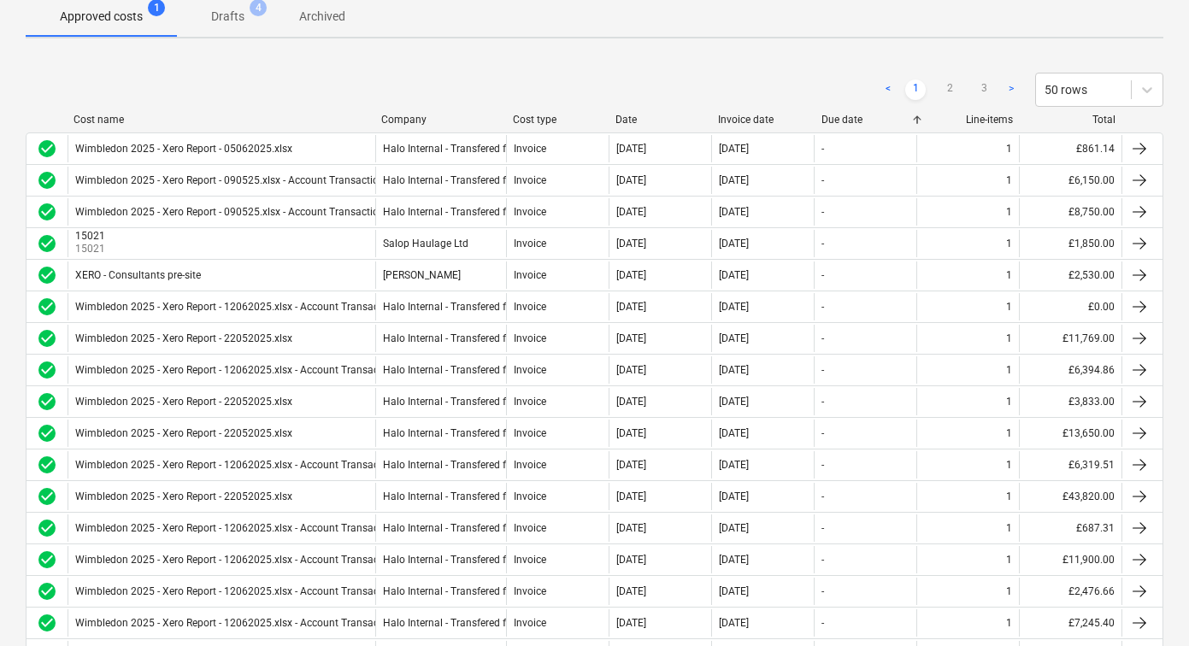
click at [848, 121] on div "Due date" at bounding box center [865, 120] width 89 height 12
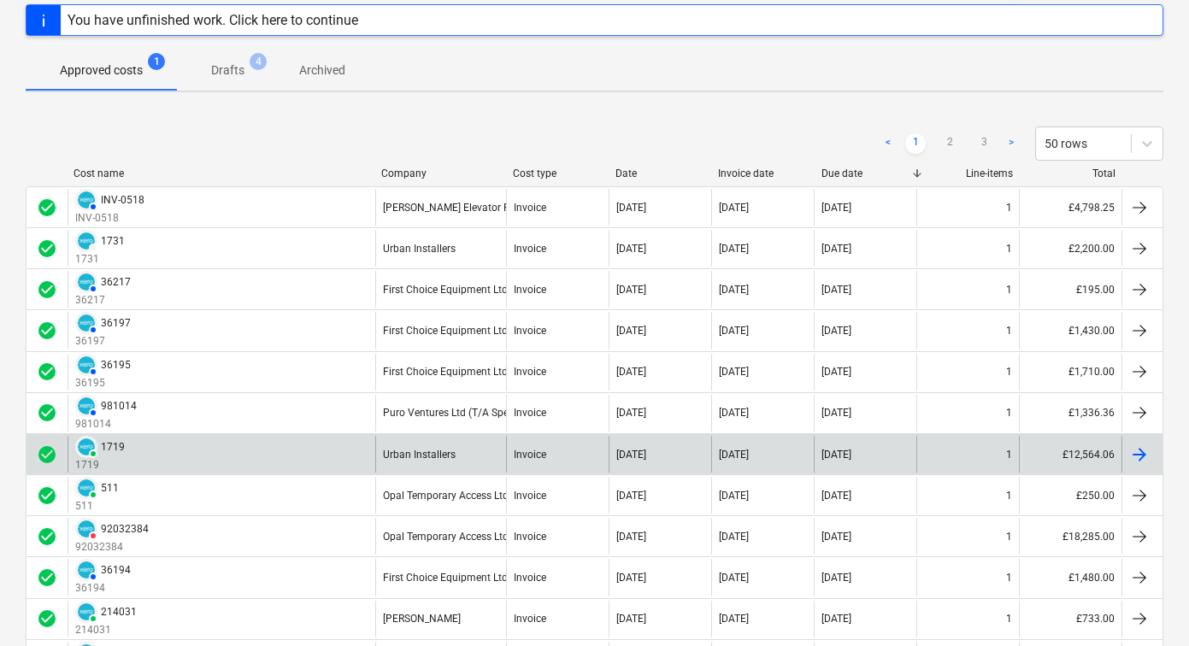
scroll to position [133, 0]
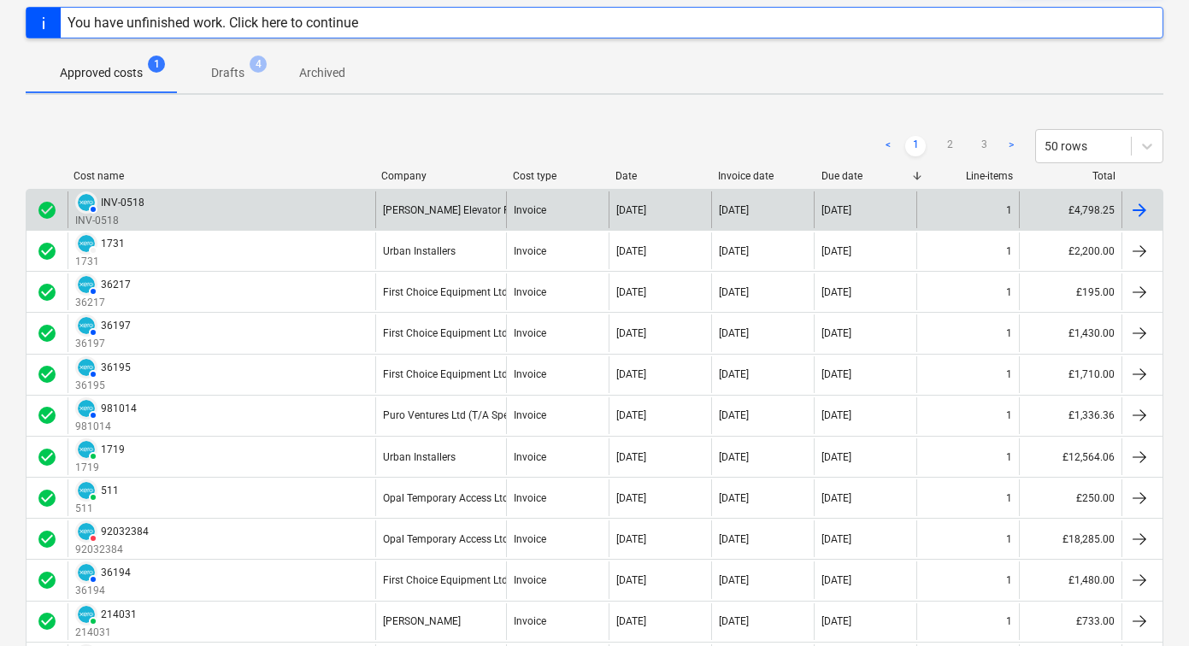
click at [419, 201] on div "[PERSON_NAME] Elevator Rentals Ltd" at bounding box center [441, 209] width 132 height 37
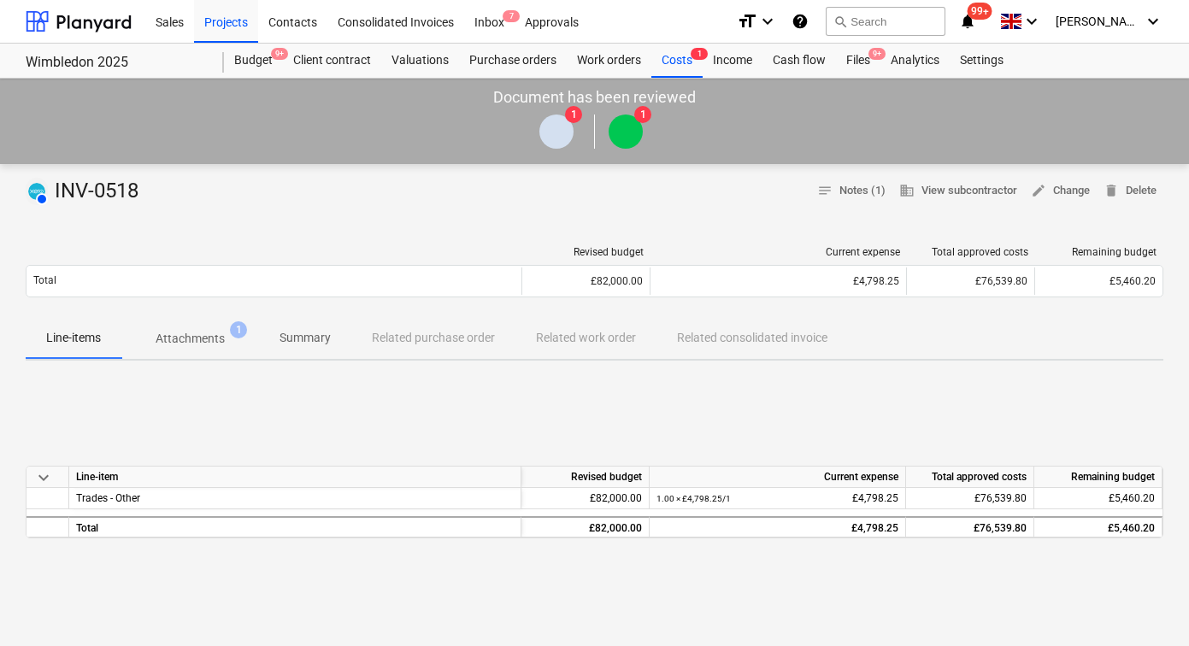
click at [193, 252] on div at bounding box center [274, 252] width 497 height 12
click at [198, 342] on p "Attachments" at bounding box center [190, 339] width 69 height 18
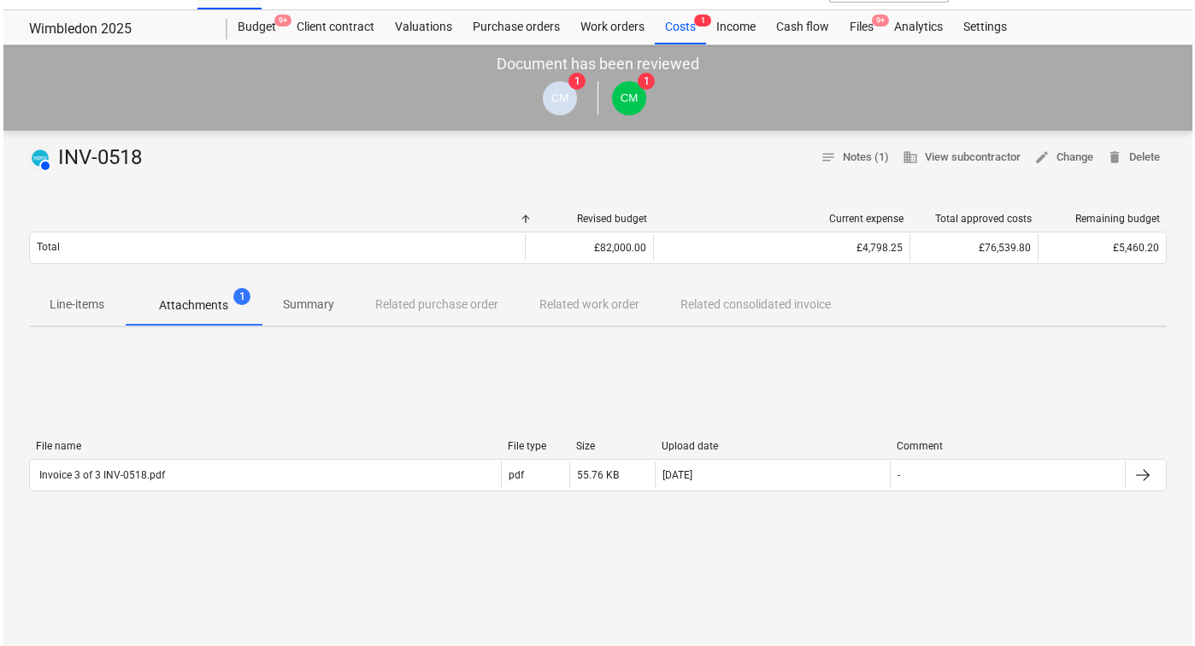
scroll to position [41, 0]
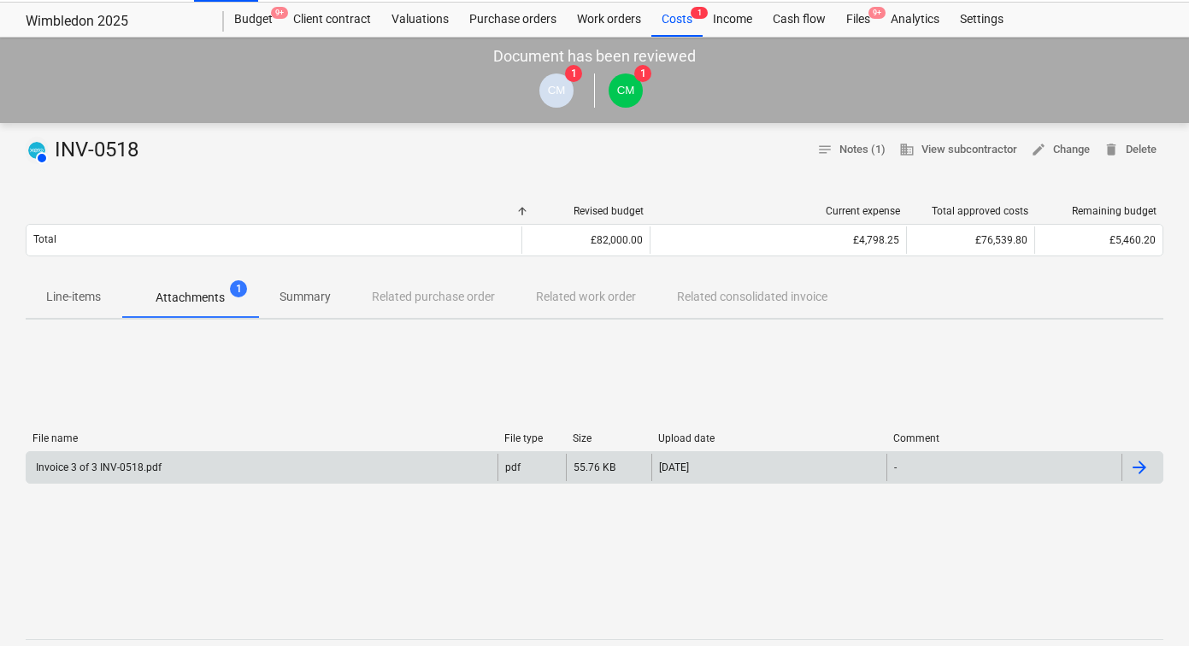
click at [243, 470] on div "Invoice 3 of 3 INV-0518.pdf" at bounding box center [261, 467] width 471 height 27
click at [1142, 465] on div at bounding box center [1139, 467] width 21 height 21
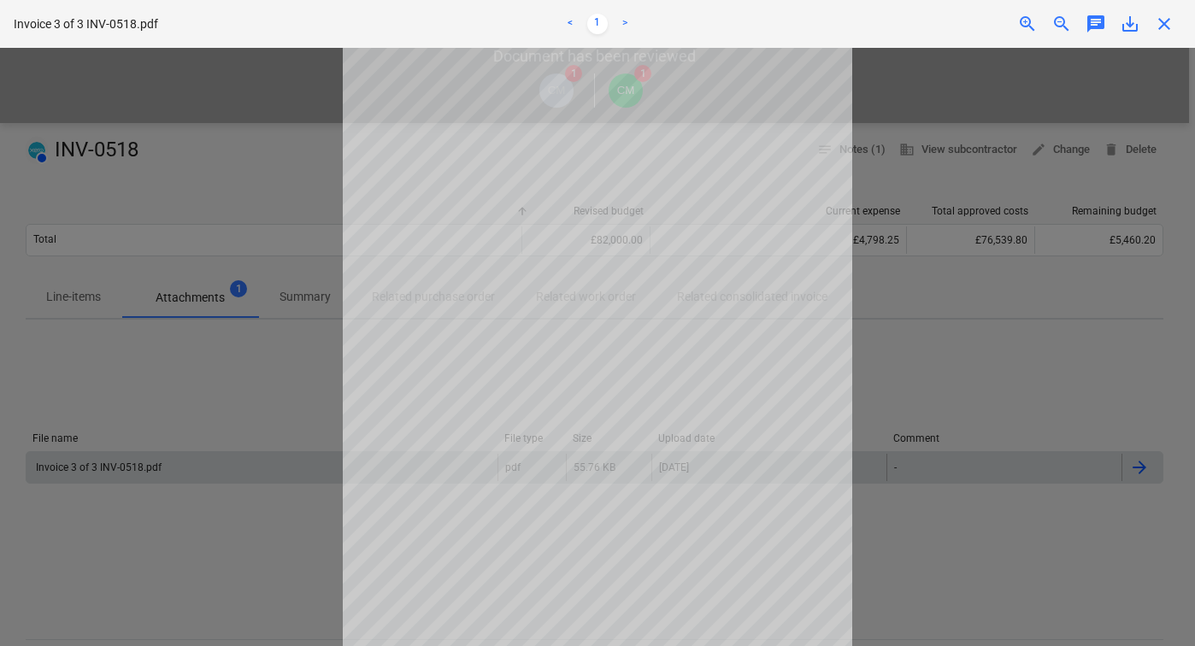
click at [1010, 379] on div at bounding box center [597, 347] width 1195 height 598
click at [881, 335] on div at bounding box center [597, 347] width 1195 height 598
click at [1165, 26] on div "Successfully linked the line-items" at bounding box center [955, 18] width 461 height 36
click at [1165, 25] on div "Successfully linked the line-items" at bounding box center [955, 18] width 461 height 36
click at [1164, 22] on div "Successfully linked the line-items" at bounding box center [955, 18] width 461 height 36
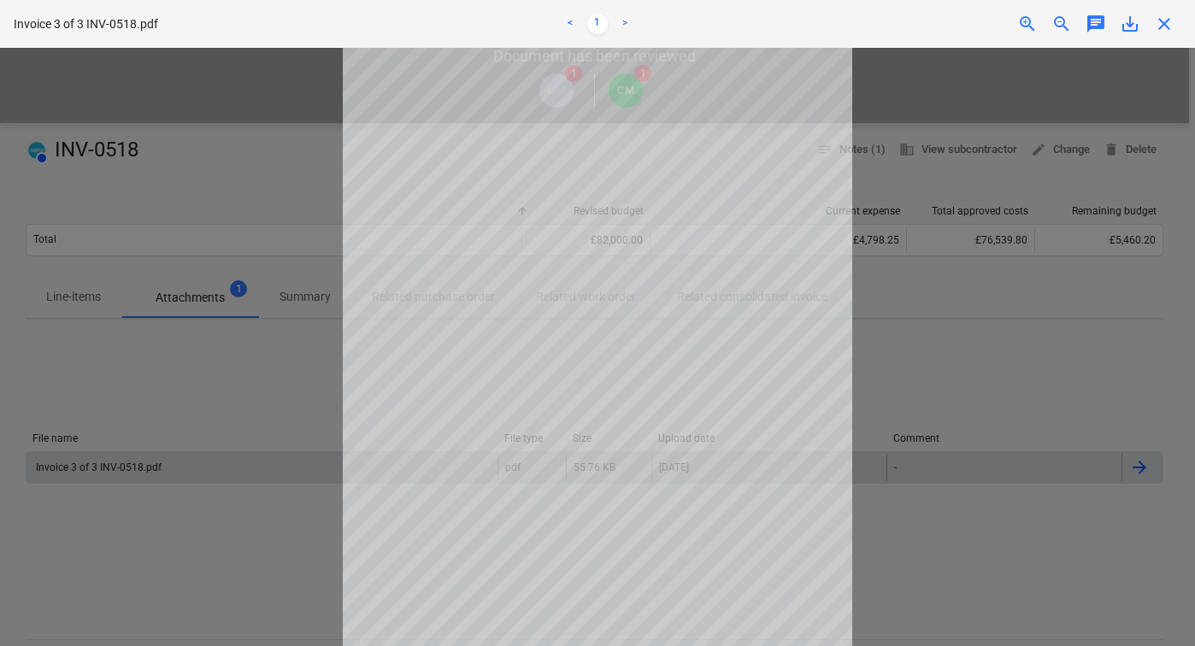
click at [1161, 17] on div "Successfully linked the line-items" at bounding box center [955, 18] width 461 height 36
click at [1161, 24] on div "Successfully linked the line-items" at bounding box center [955, 18] width 461 height 36
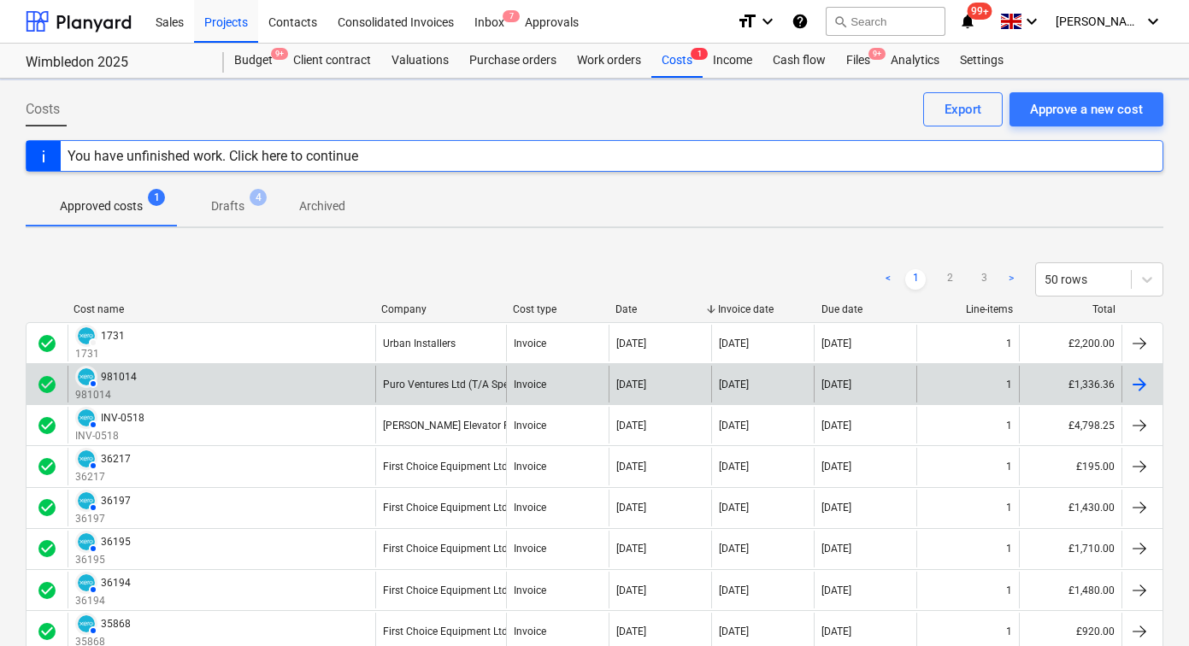
scroll to position [133, 0]
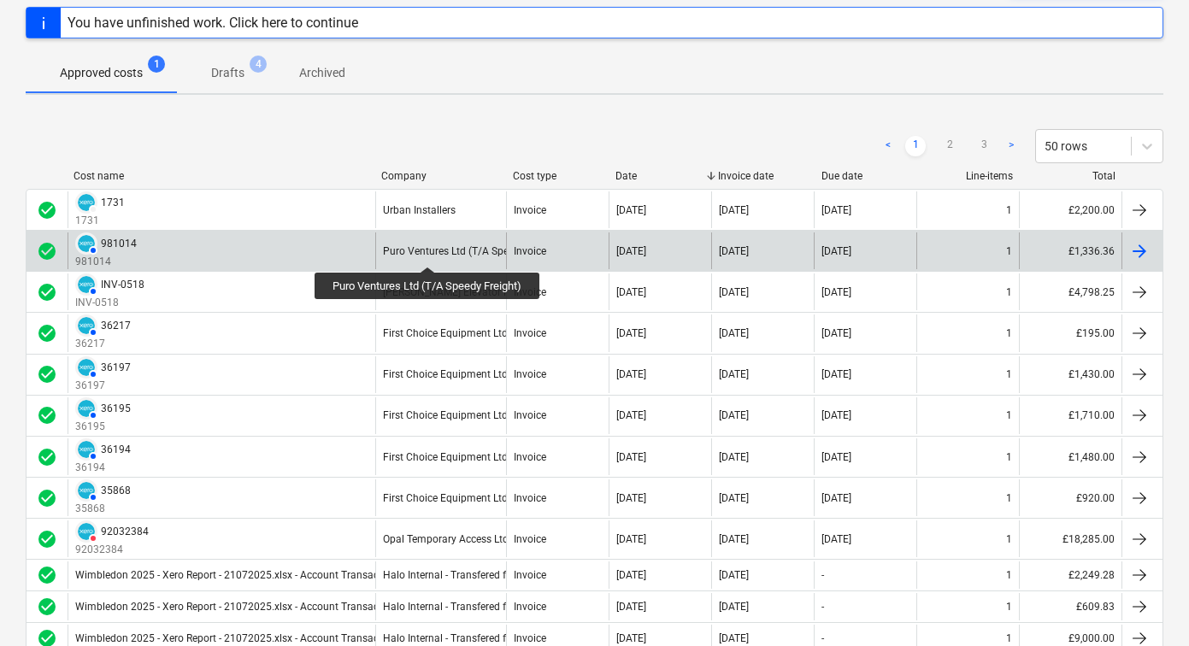
click at [429, 251] on div "Puro Ventures Ltd (T/A Speedy Freight)" at bounding box center [473, 251] width 180 height 12
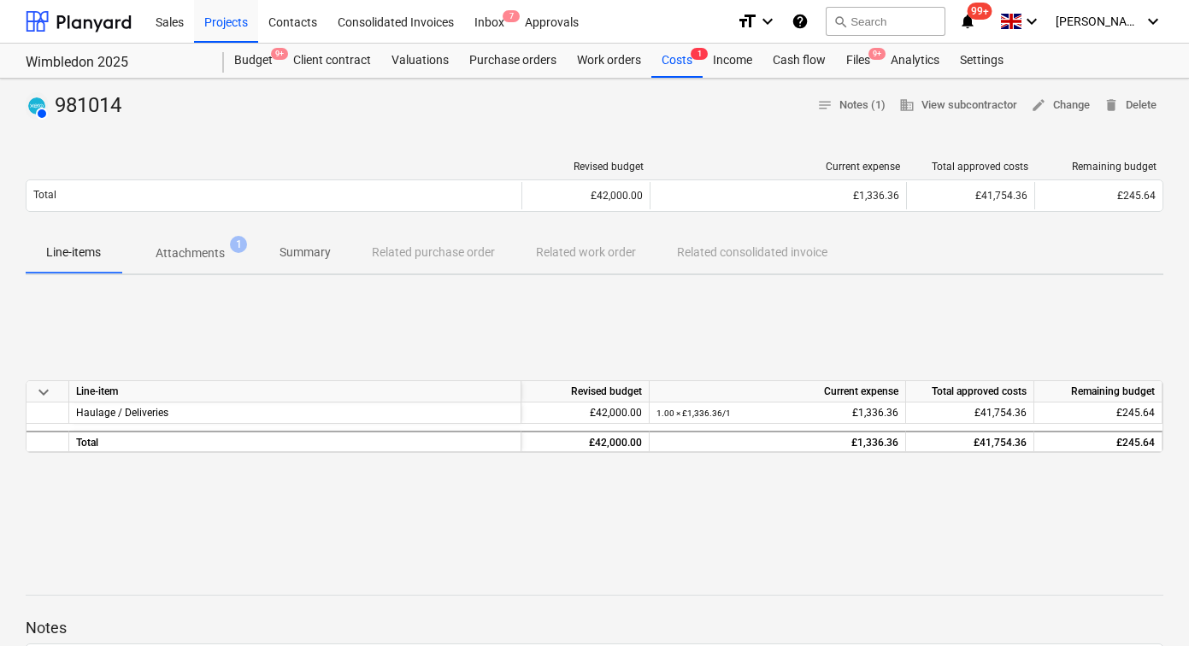
click at [194, 250] on p "Attachments" at bounding box center [190, 253] width 69 height 18
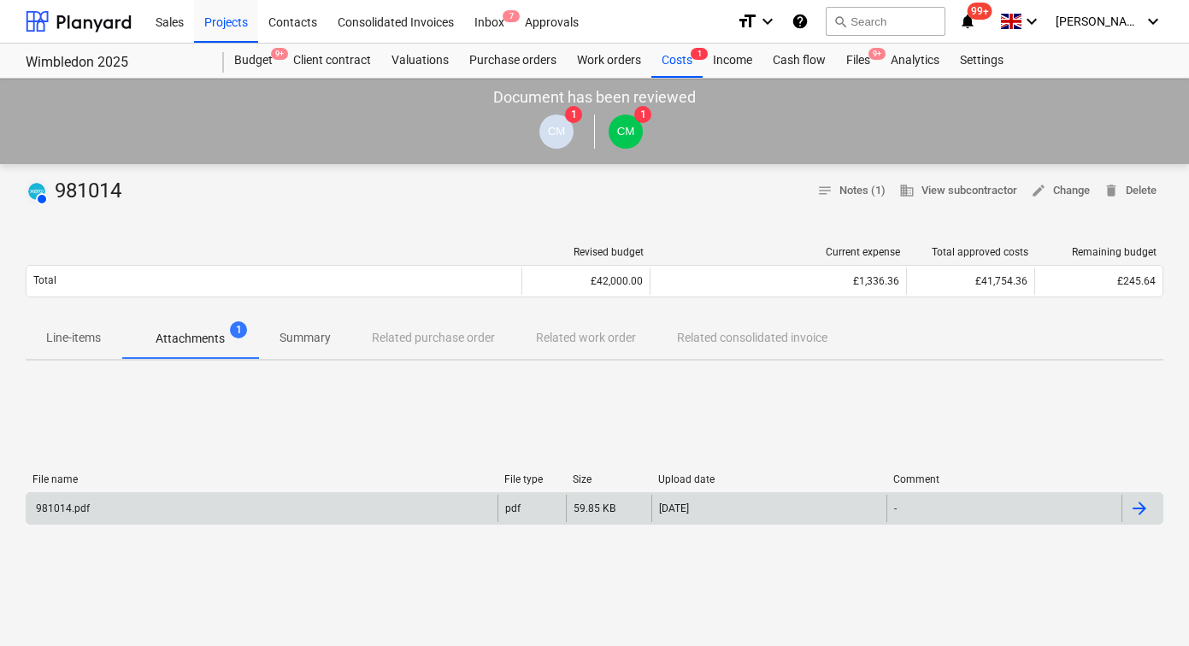
click at [297, 508] on div "981014.pdf" at bounding box center [261, 508] width 471 height 27
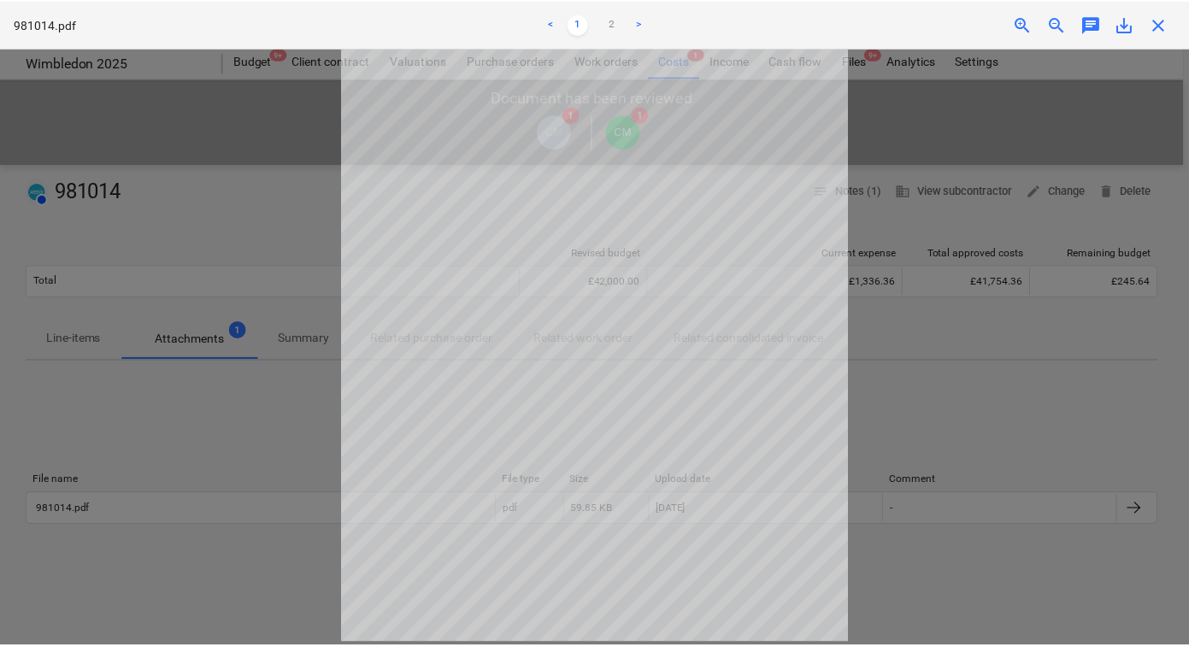
scroll to position [93, 0]
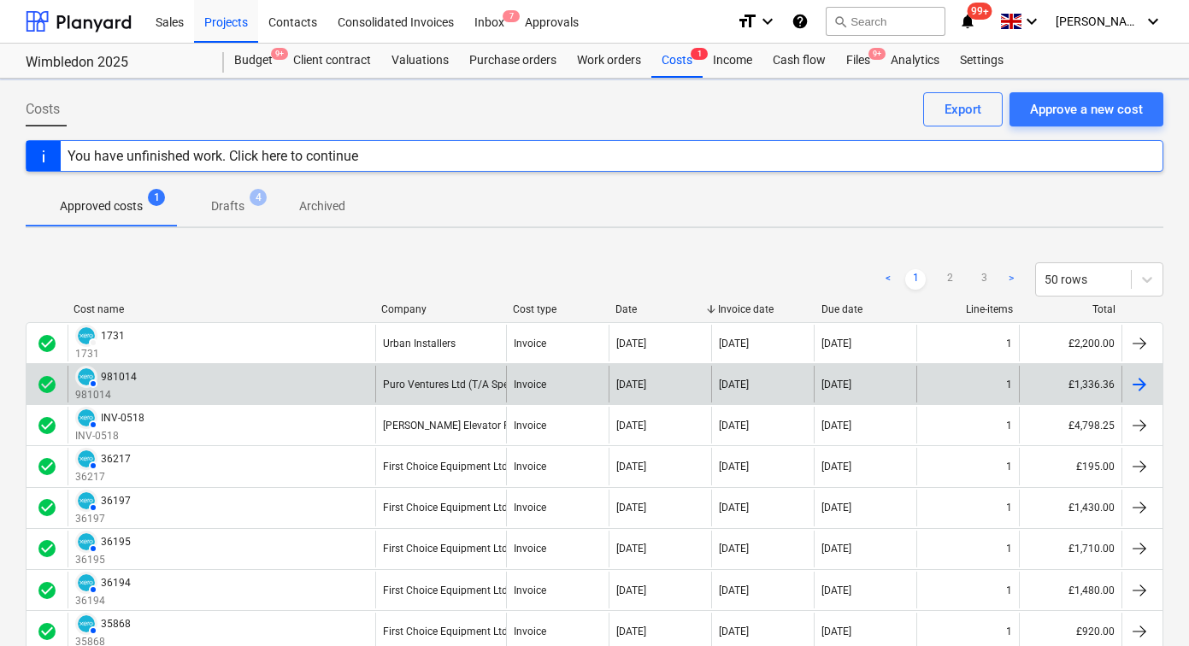
scroll to position [133, 0]
